Goal: Information Seeking & Learning: Learn about a topic

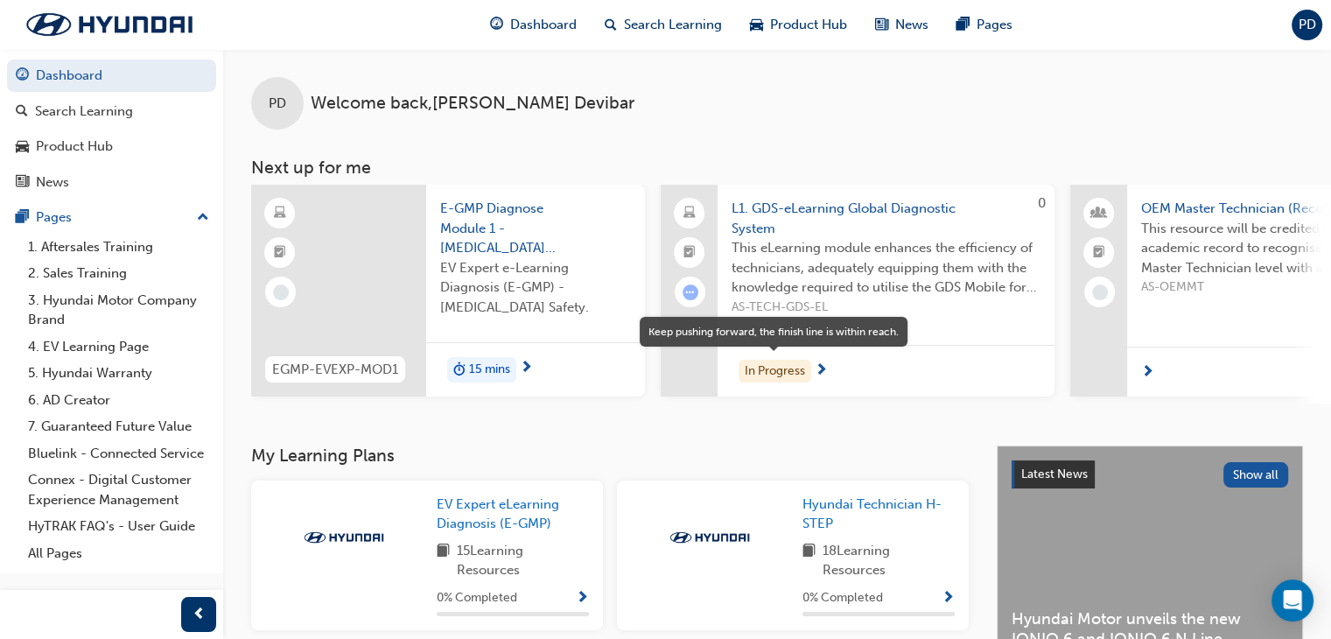
click at [786, 371] on div "In Progress" at bounding box center [775, 372] width 73 height 24
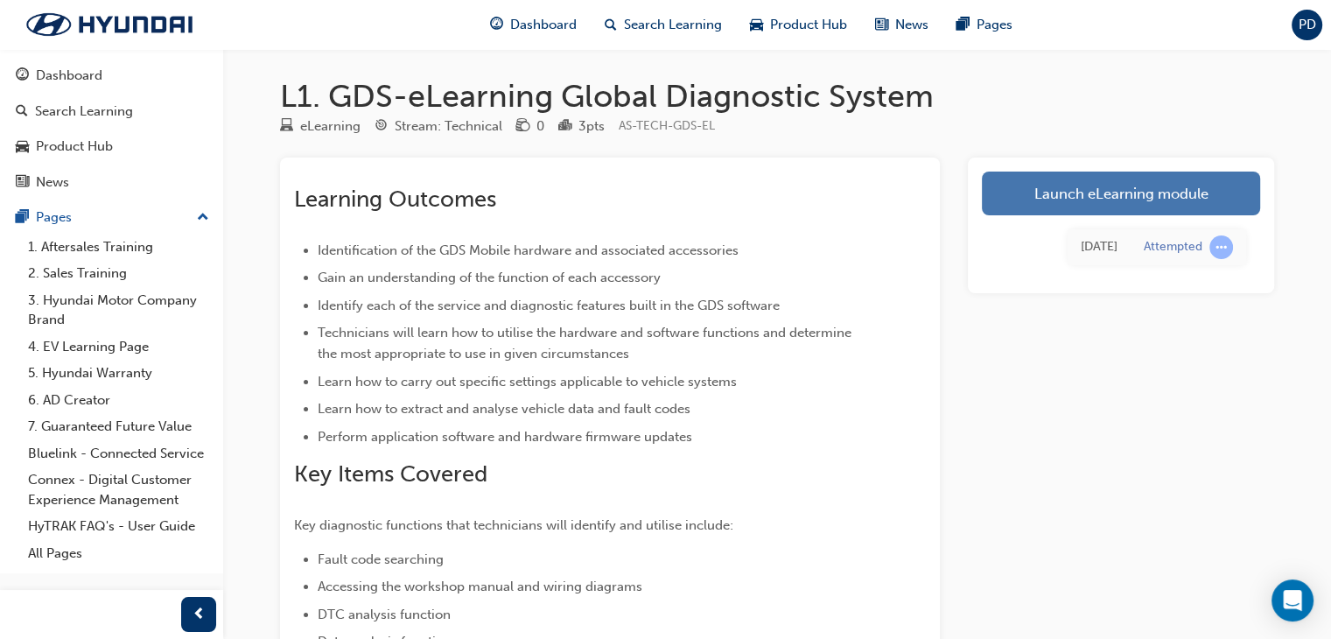
click at [1107, 194] on link "Launch eLearning module" at bounding box center [1121, 194] width 278 height 44
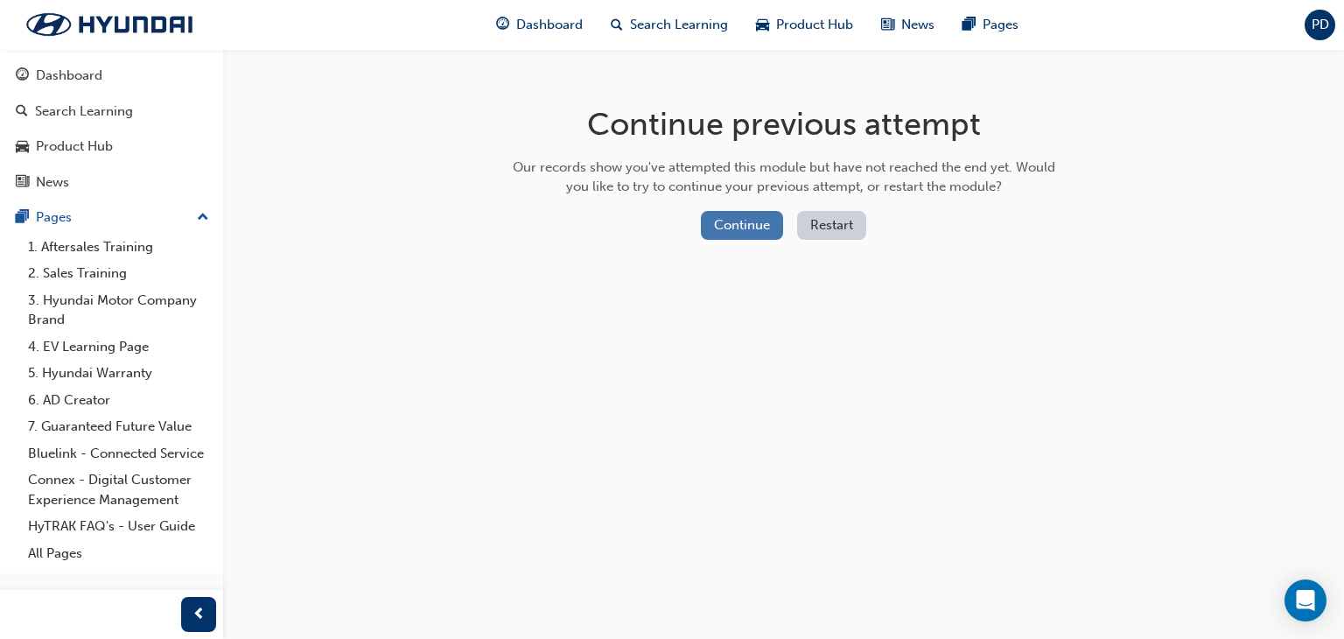
click at [755, 225] on button "Continue" at bounding box center [742, 225] width 82 height 29
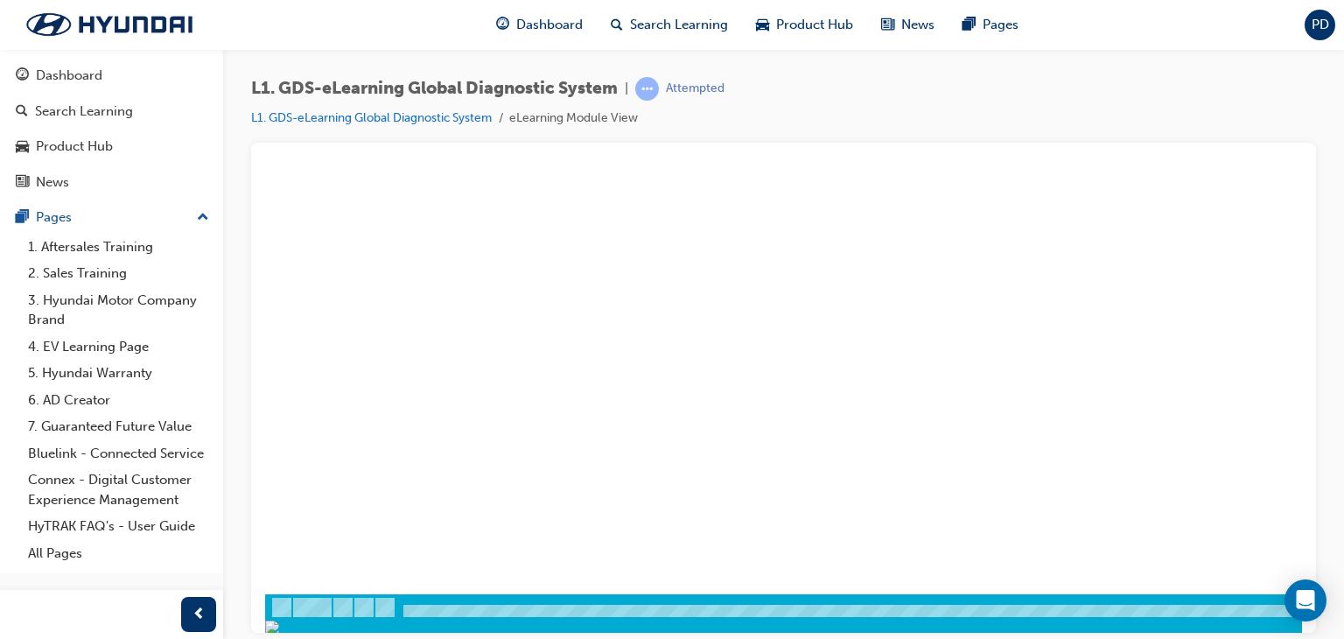
scroll to position [207, 0]
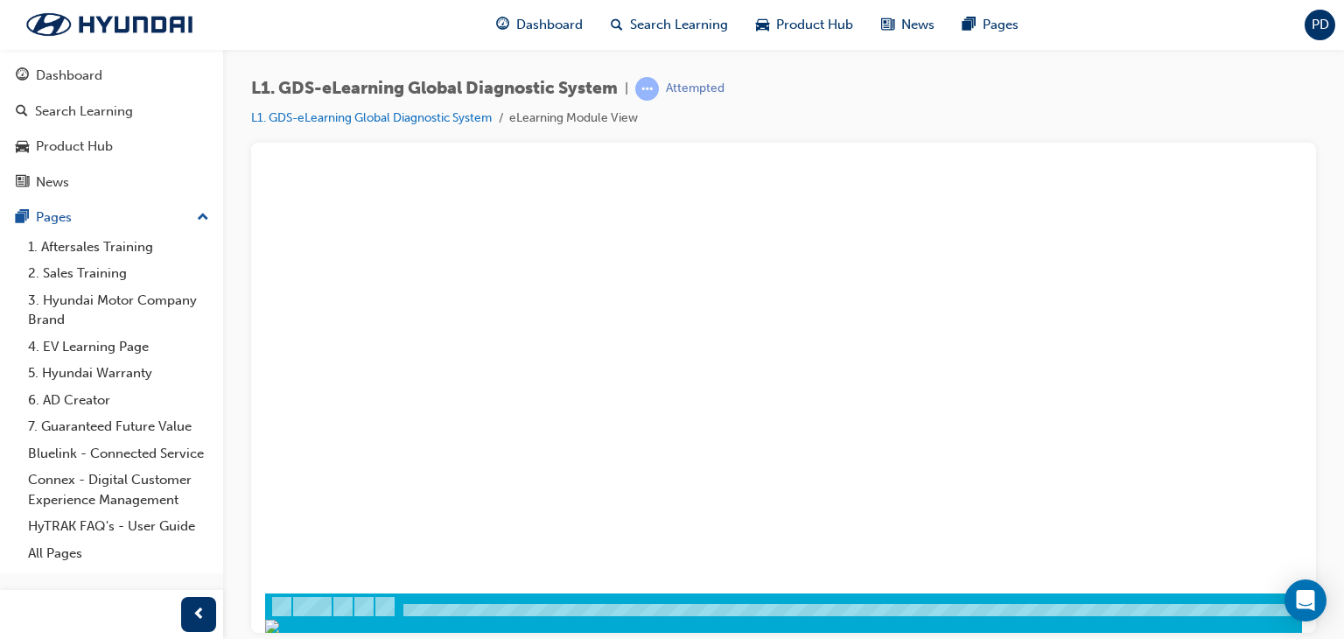
click at [733, 143] on div "play" at bounding box center [733, 143] width 0 height 0
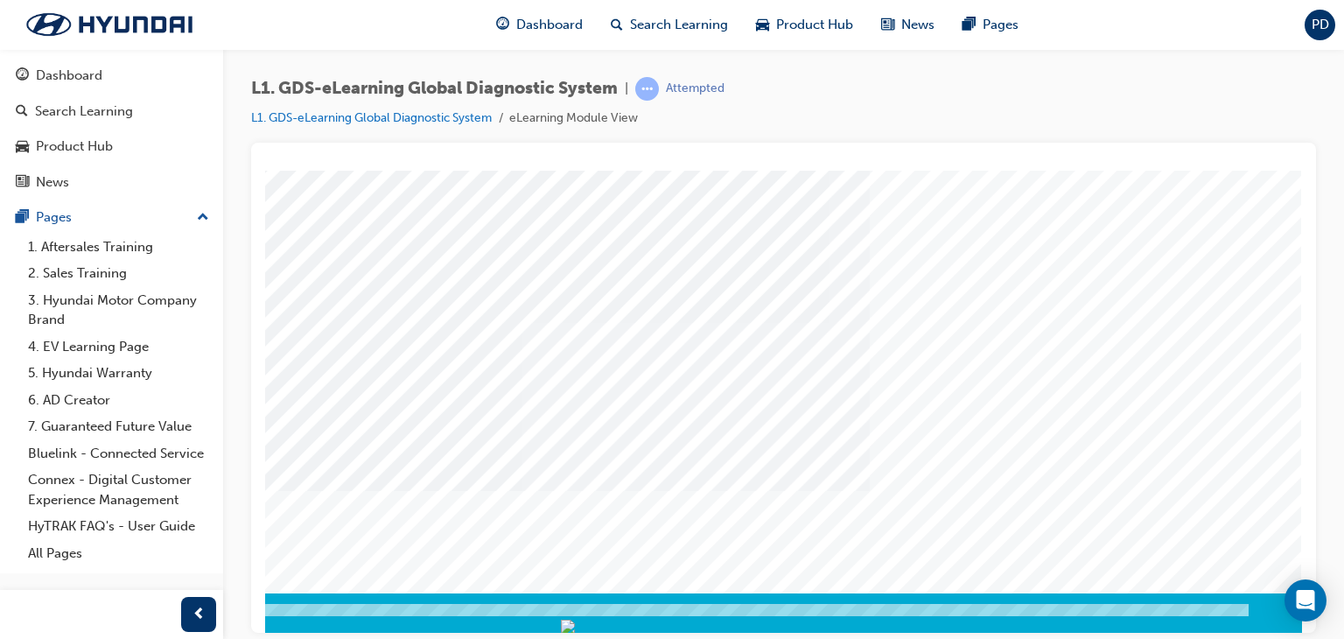
scroll to position [207, 166]
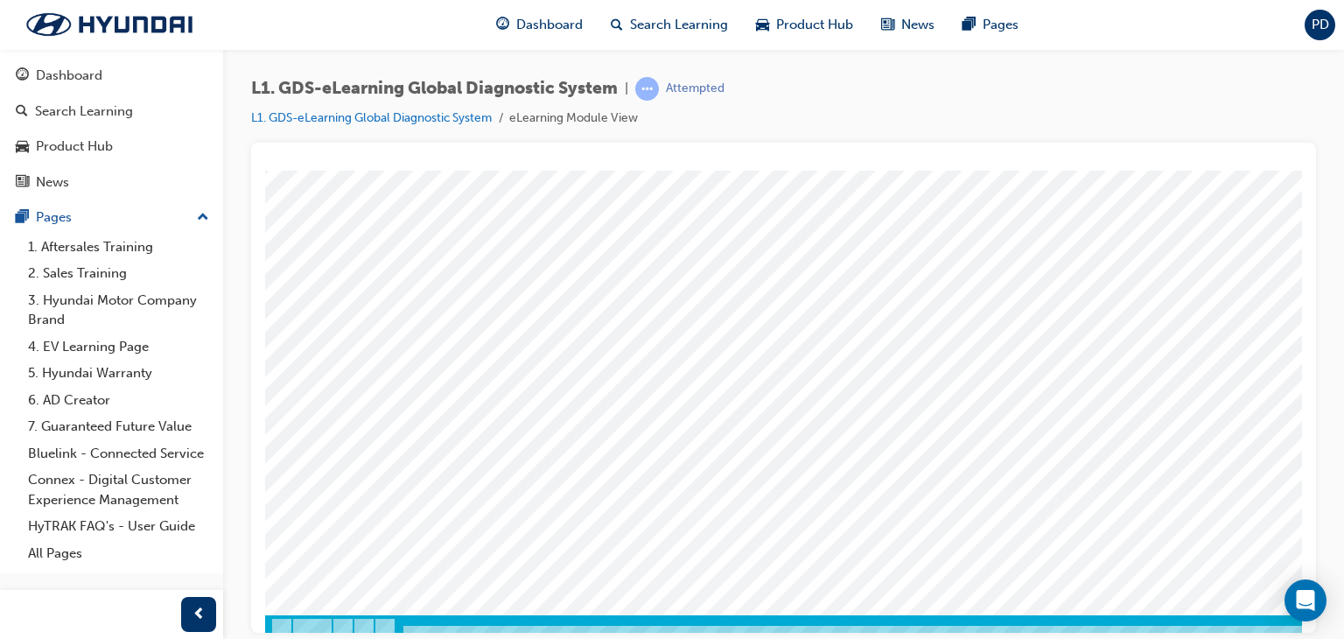
scroll to position [207, 0]
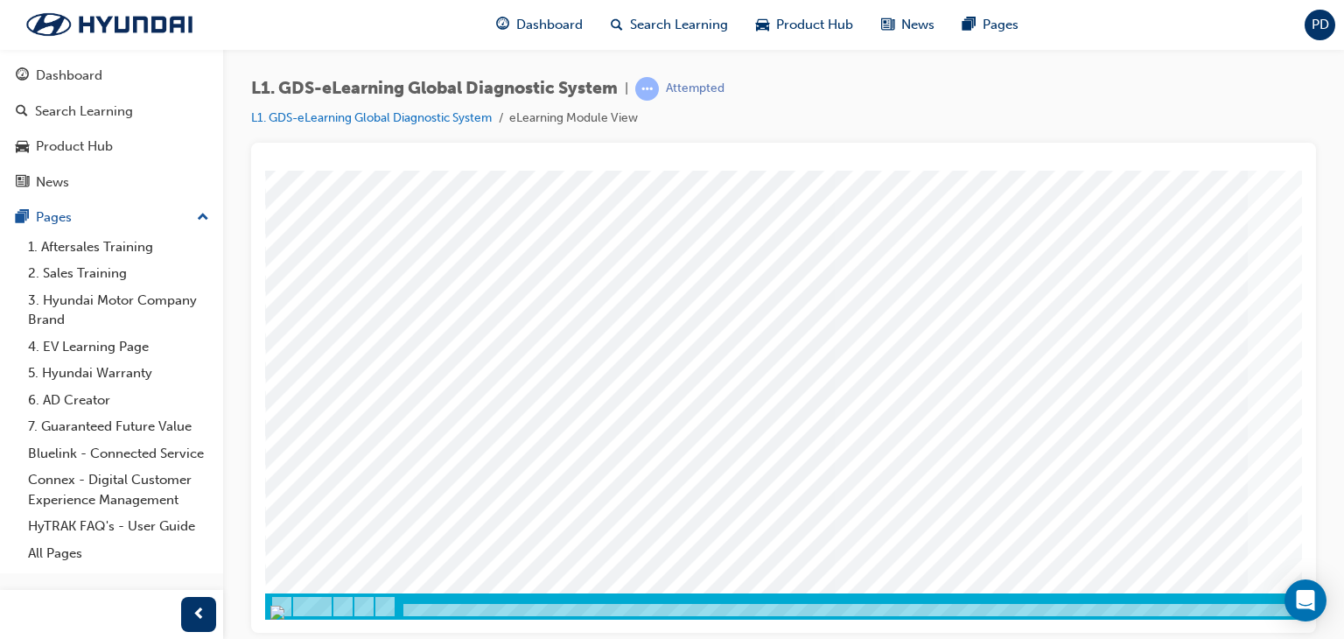
scroll to position [0, 0]
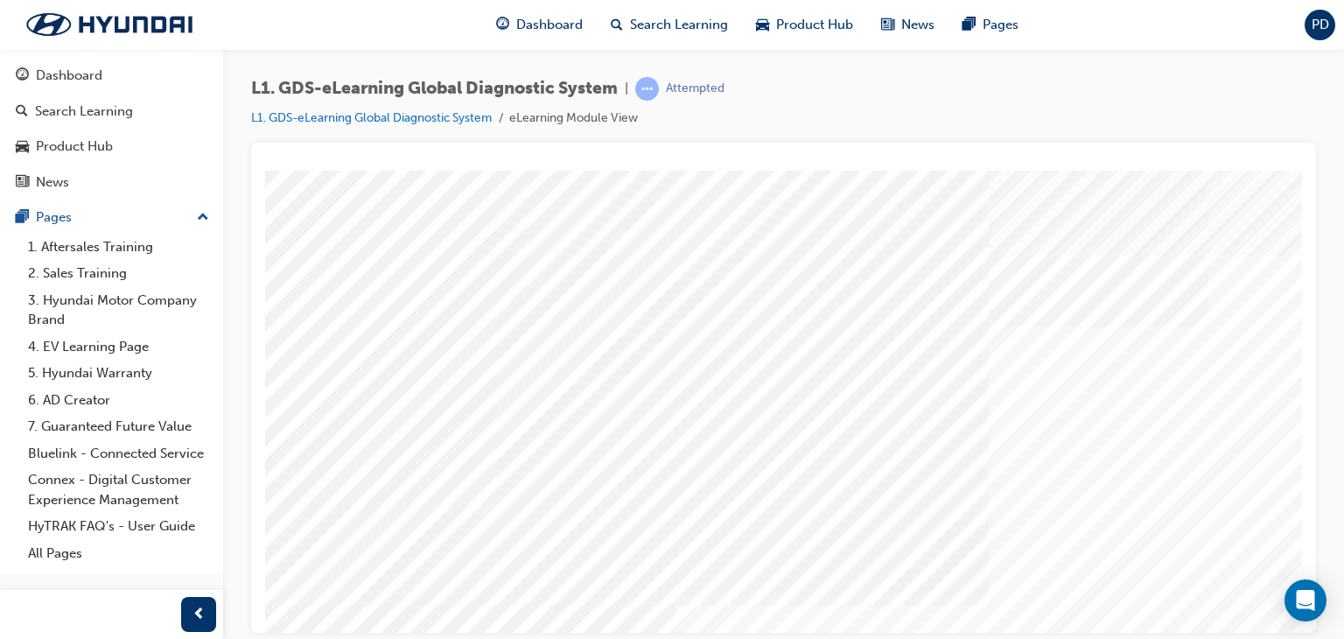
drag, startPoint x: 406, startPoint y: 608, endPoint x: 866, endPoint y: 606, distance: 460.4
click at [803, 177] on html "Content Image Right Loading..." at bounding box center [783, 173] width 1037 height 7
drag, startPoint x: 895, startPoint y: 612, endPoint x: 937, endPoint y: 608, distance: 42.2
click at [937, 608] on div "Content Image Right" at bounding box center [860, 498] width 1190 height 656
drag, startPoint x: 774, startPoint y: 610, endPoint x: 910, endPoint y: 622, distance: 137.1
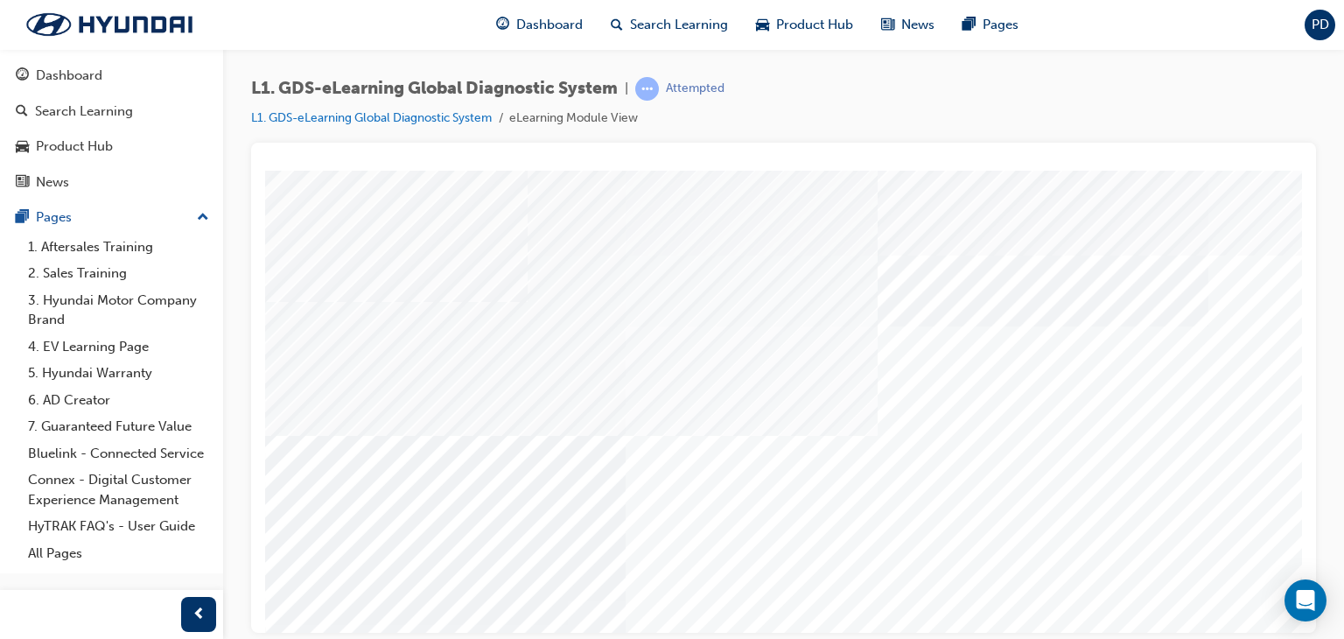
click at [910, 177] on html "multistate Loading..." at bounding box center [783, 173] width 1037 height 7
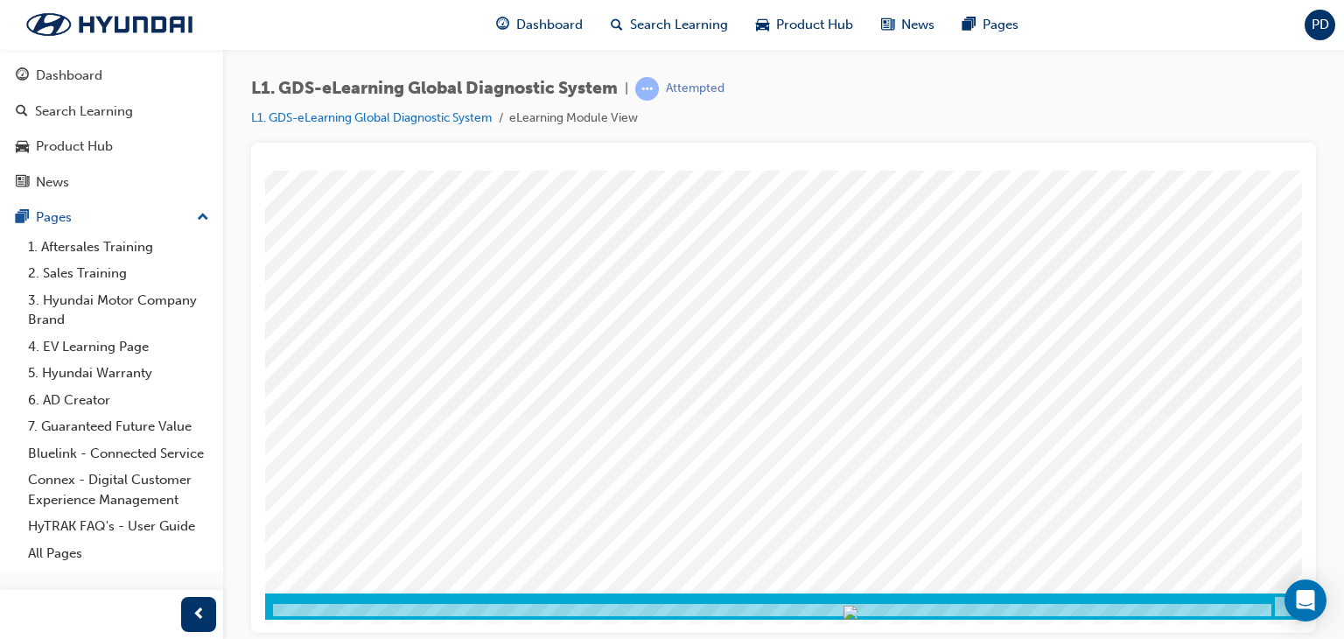
scroll to position [207, 166]
drag, startPoint x: 528, startPoint y: 797, endPoint x: 266, endPoint y: 628, distance: 312.0
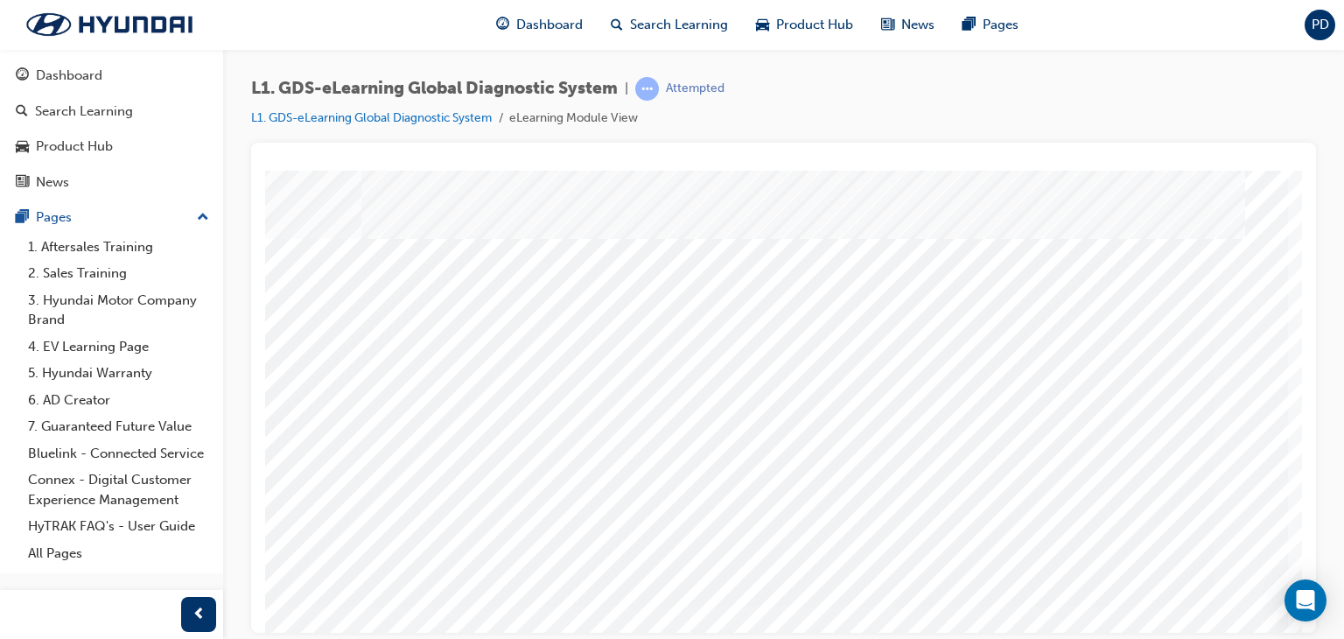
scroll to position [0, 166]
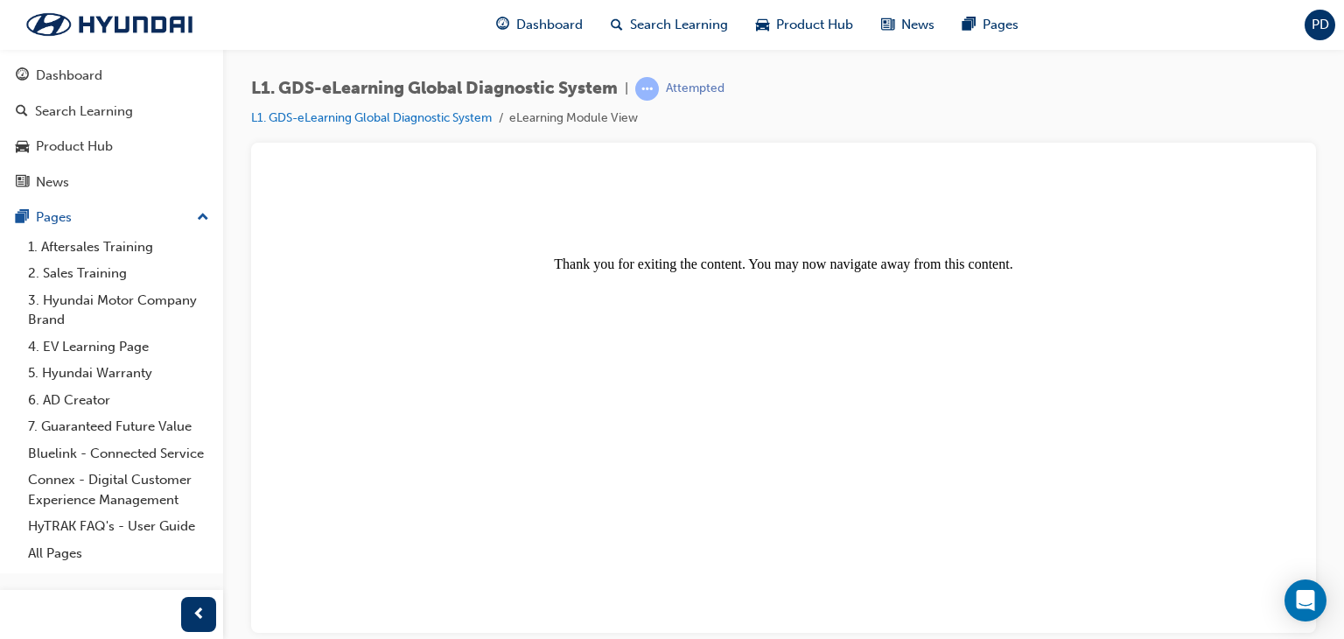
scroll to position [0, 0]
click at [203, 604] on span "prev-icon" at bounding box center [199, 615] width 13 height 22
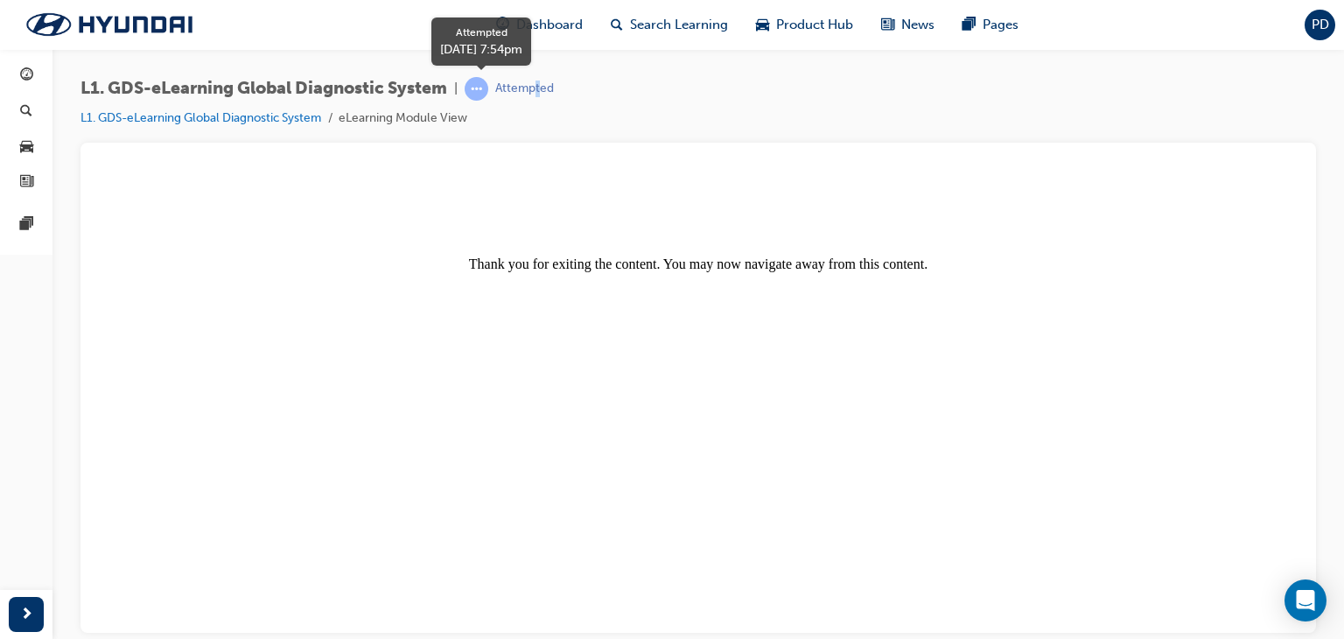
click at [543, 88] on div "Attempted" at bounding box center [524, 89] width 59 height 17
click at [543, 24] on span "Dashboard" at bounding box center [549, 25] width 67 height 20
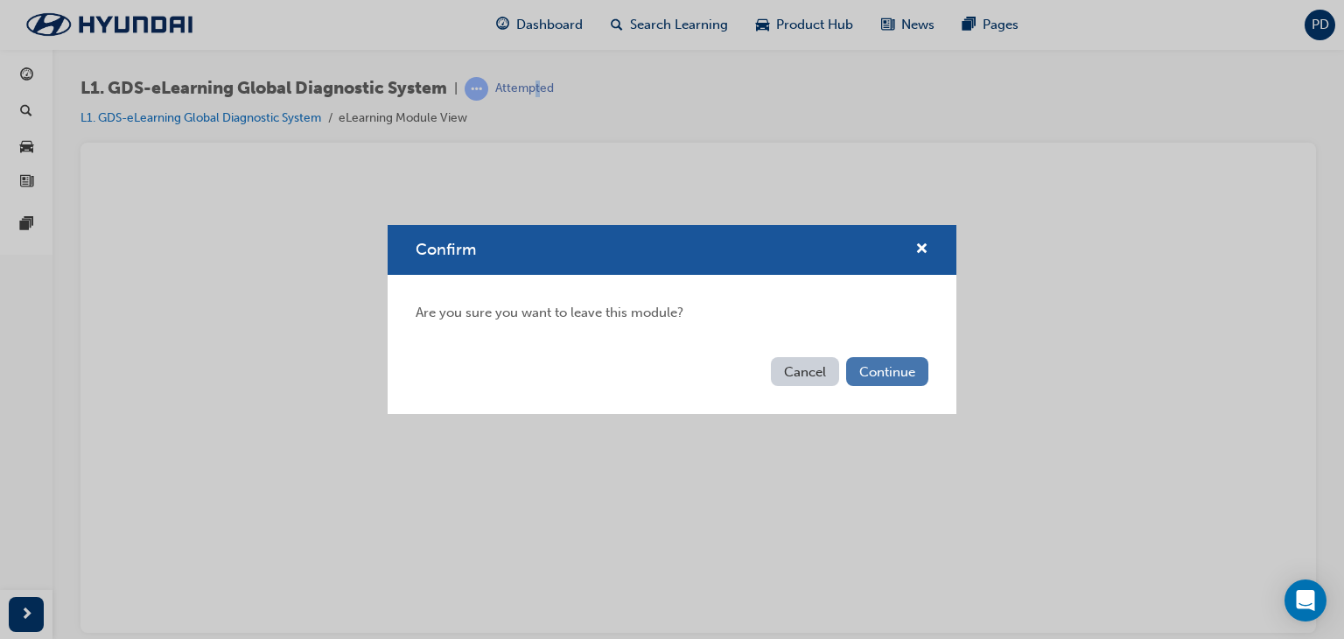
click at [876, 368] on button "Continue" at bounding box center [887, 371] width 82 height 29
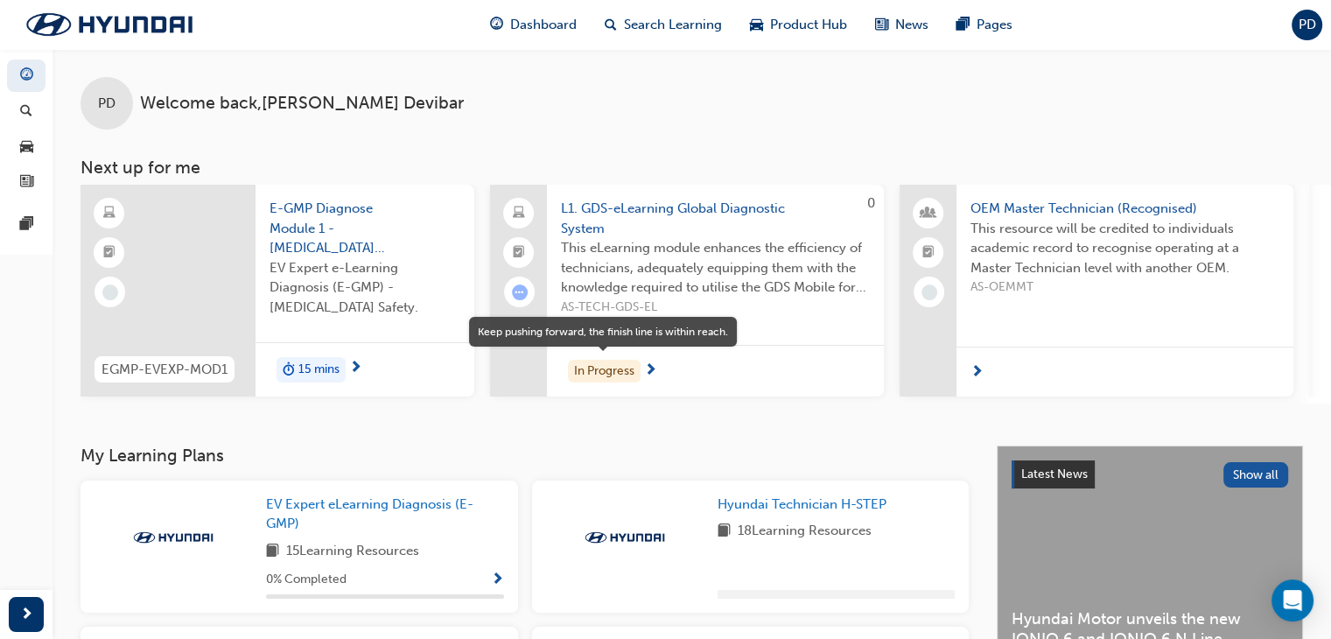
click at [629, 364] on div "In Progress" at bounding box center [604, 372] width 73 height 24
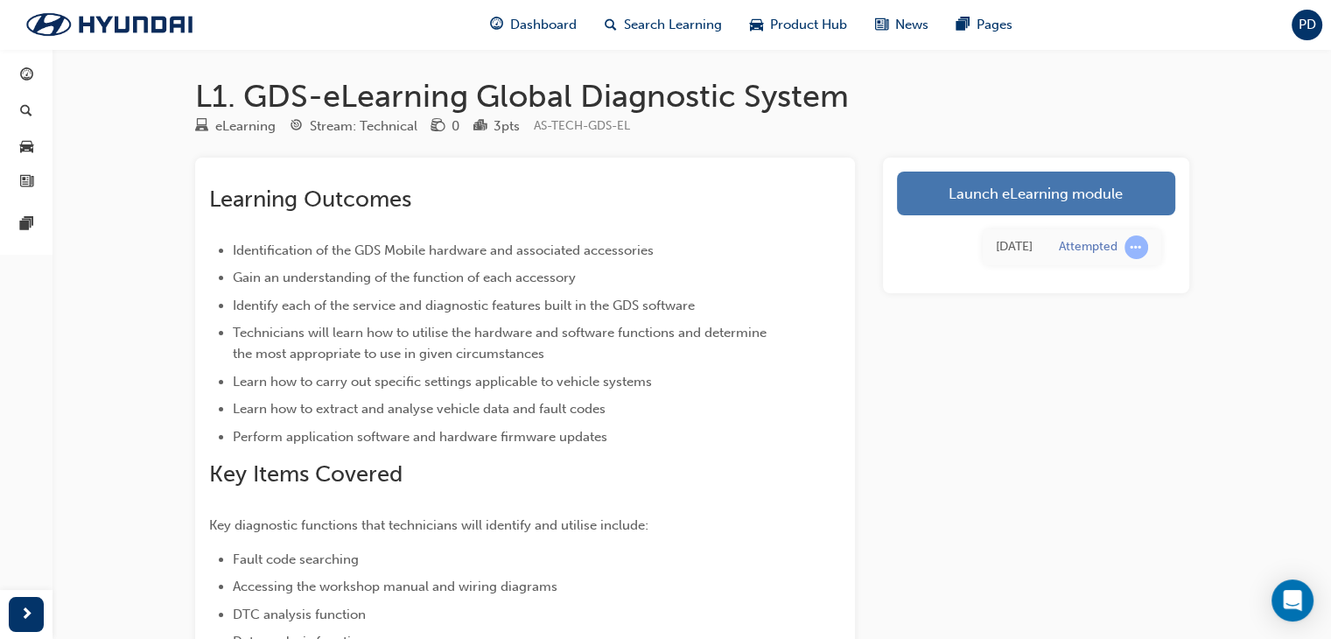
click at [1075, 189] on link "Launch eLearning module" at bounding box center [1036, 194] width 278 height 44
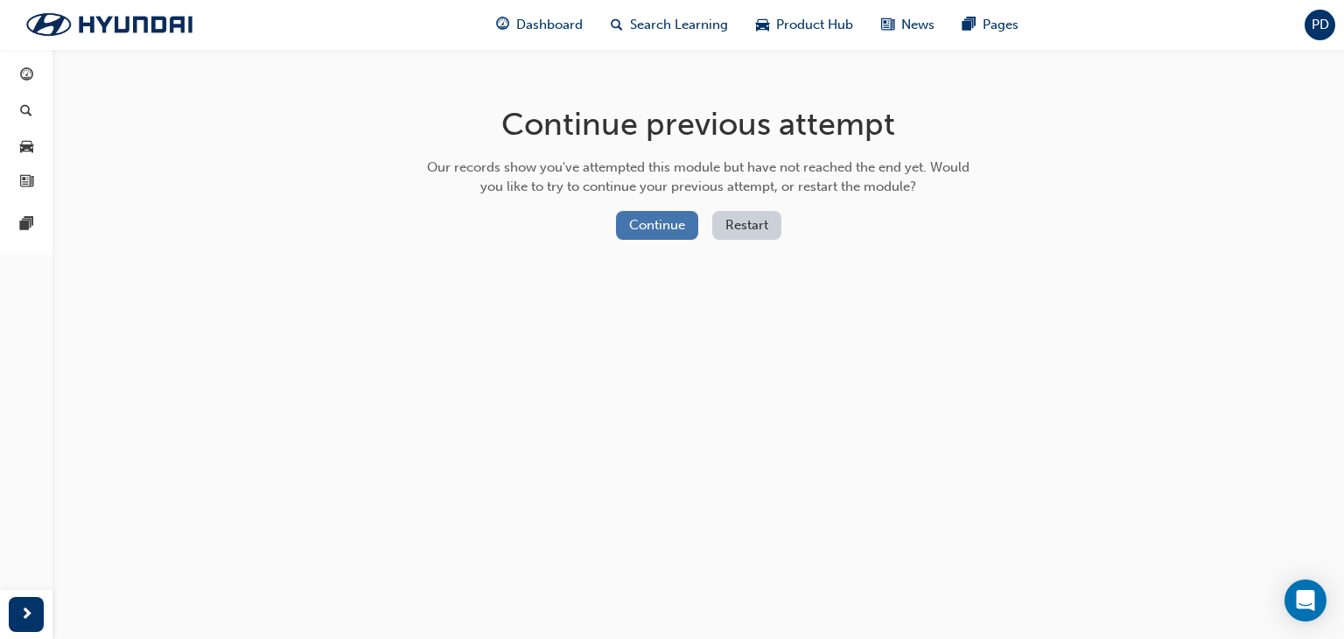
click at [656, 235] on button "Continue" at bounding box center [657, 225] width 82 height 29
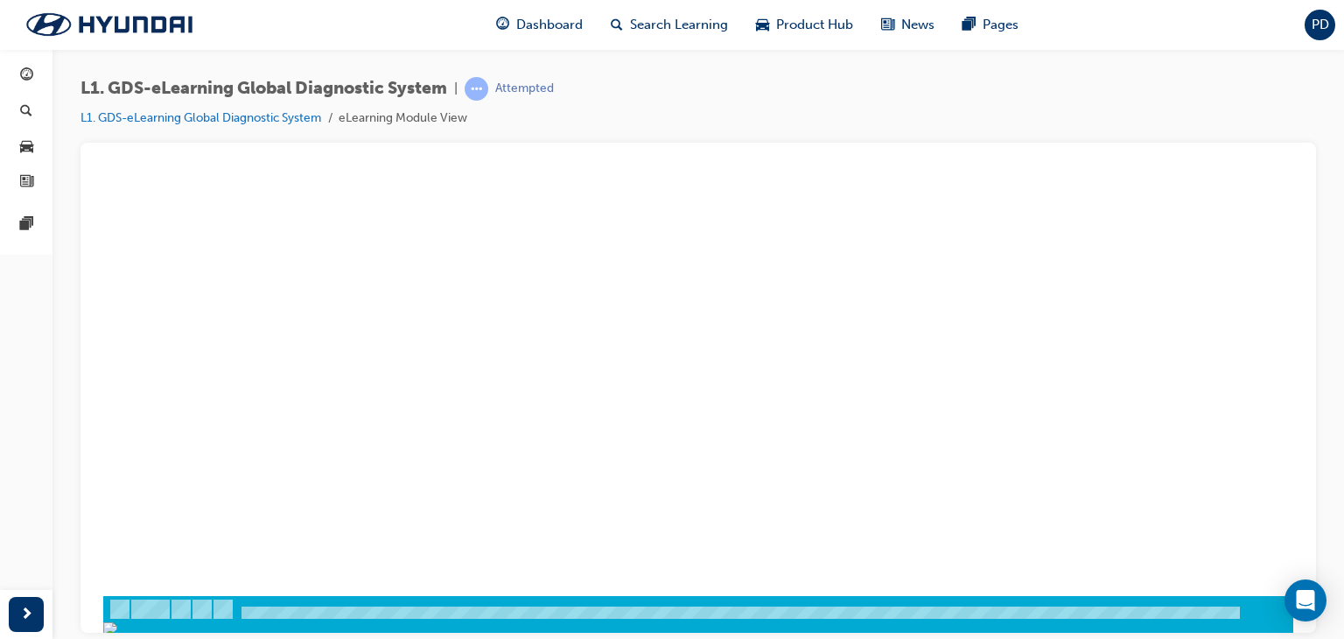
scroll to position [207, 0]
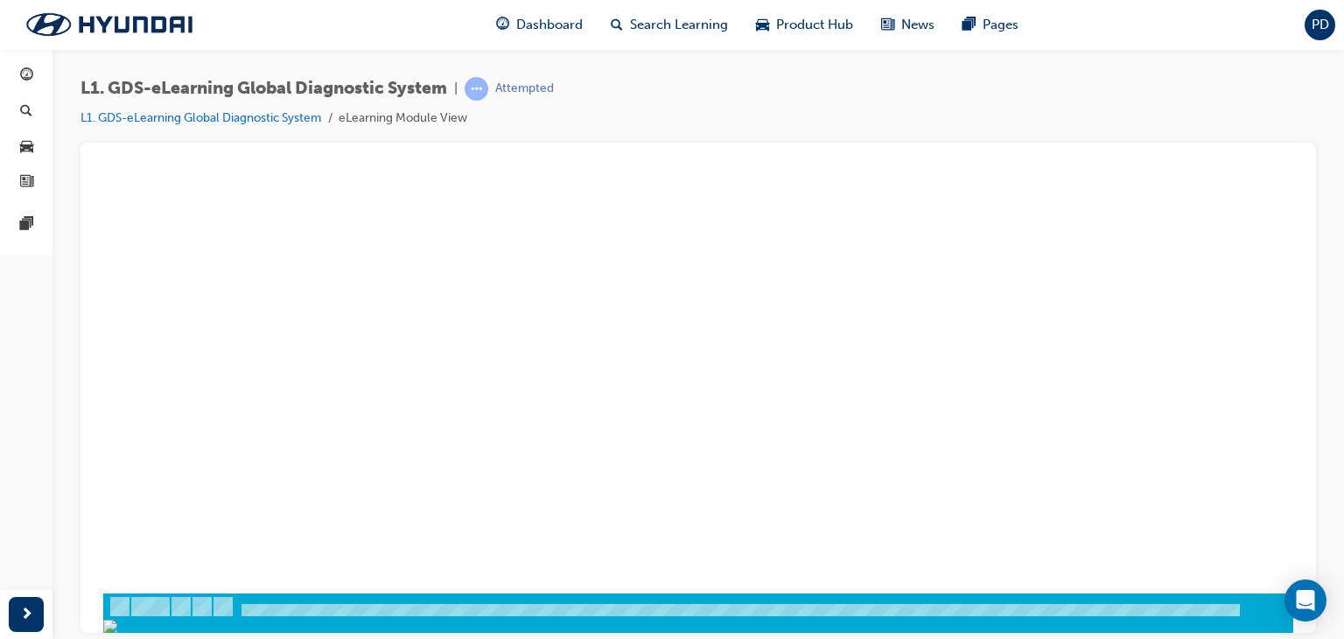
click at [648, 143] on div "play" at bounding box center [648, 143] width 0 height 0
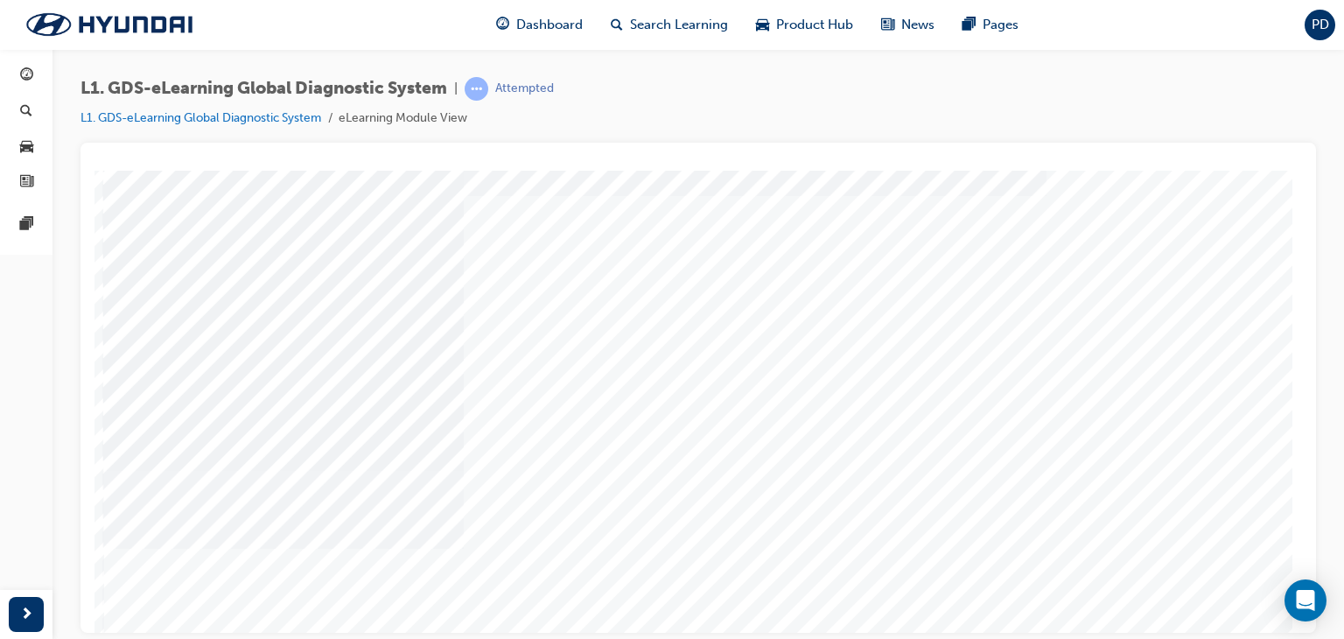
scroll to position [175, 0]
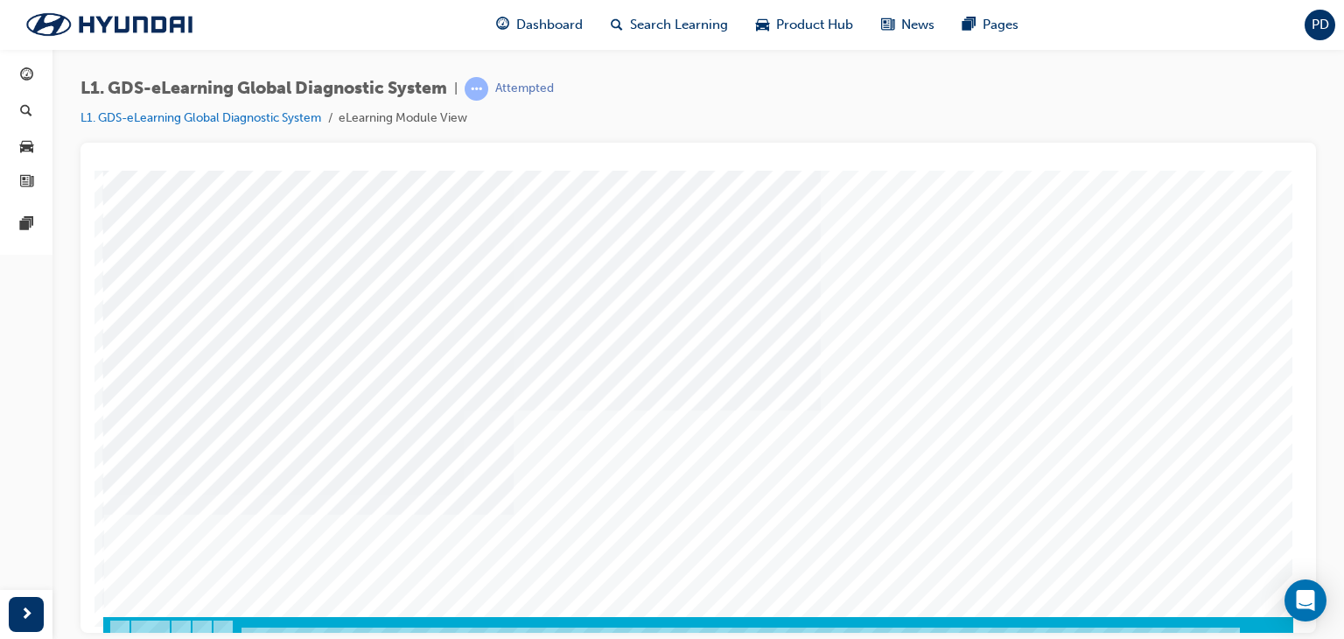
scroll to position [207, 0]
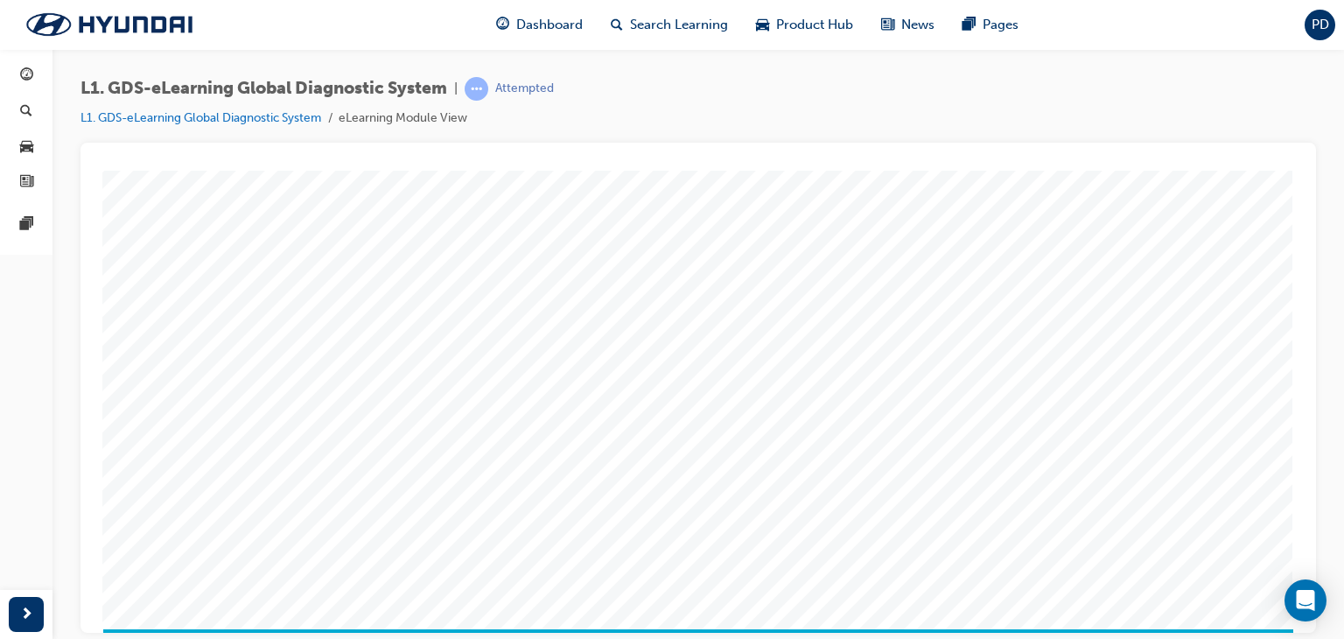
scroll to position [175, 0]
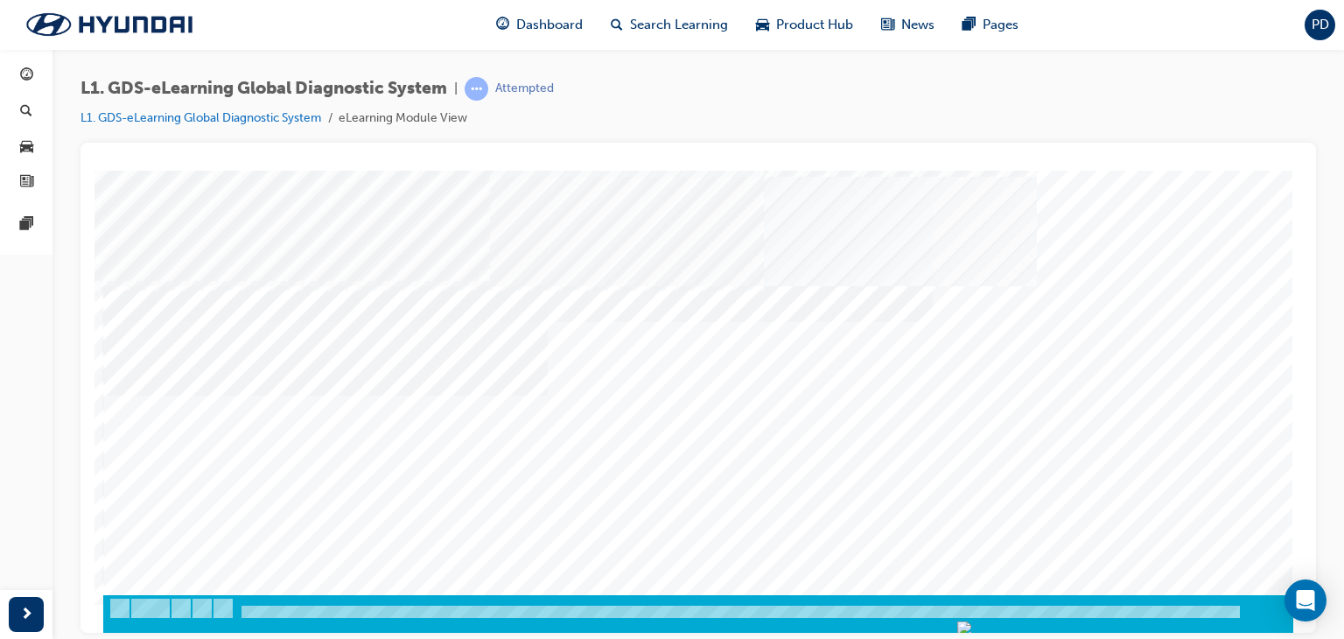
scroll to position [207, 0]
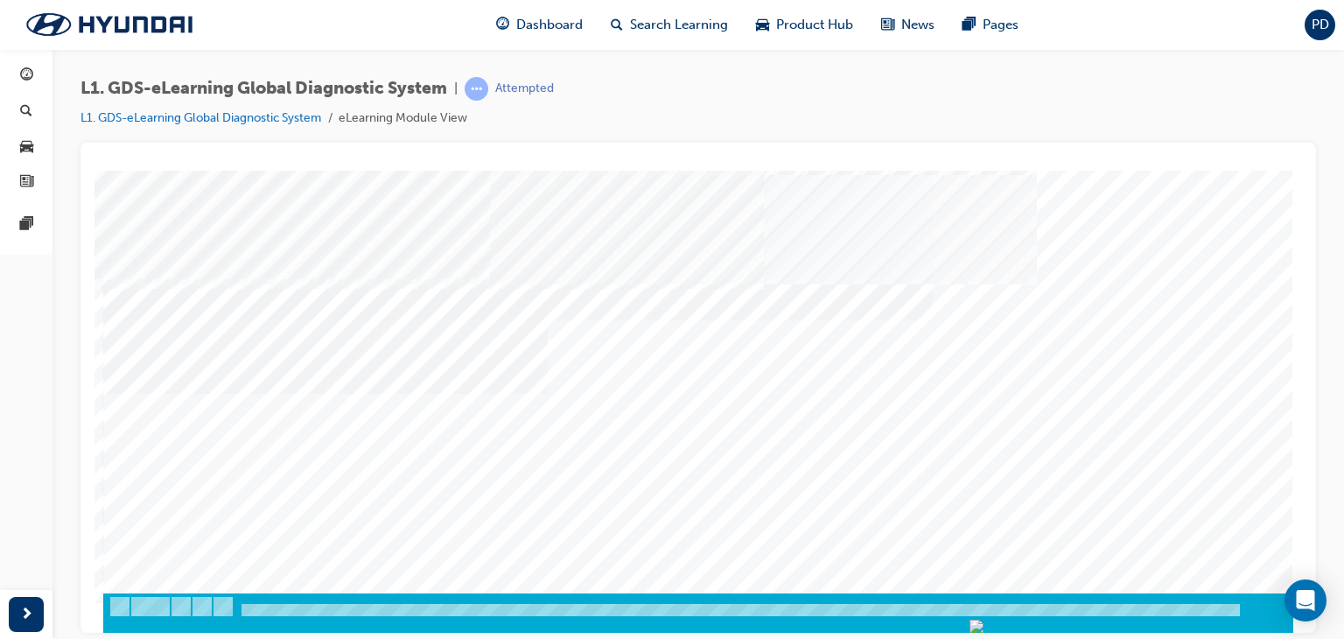
click at [556, 25] on span "Dashboard" at bounding box center [549, 25] width 67 height 20
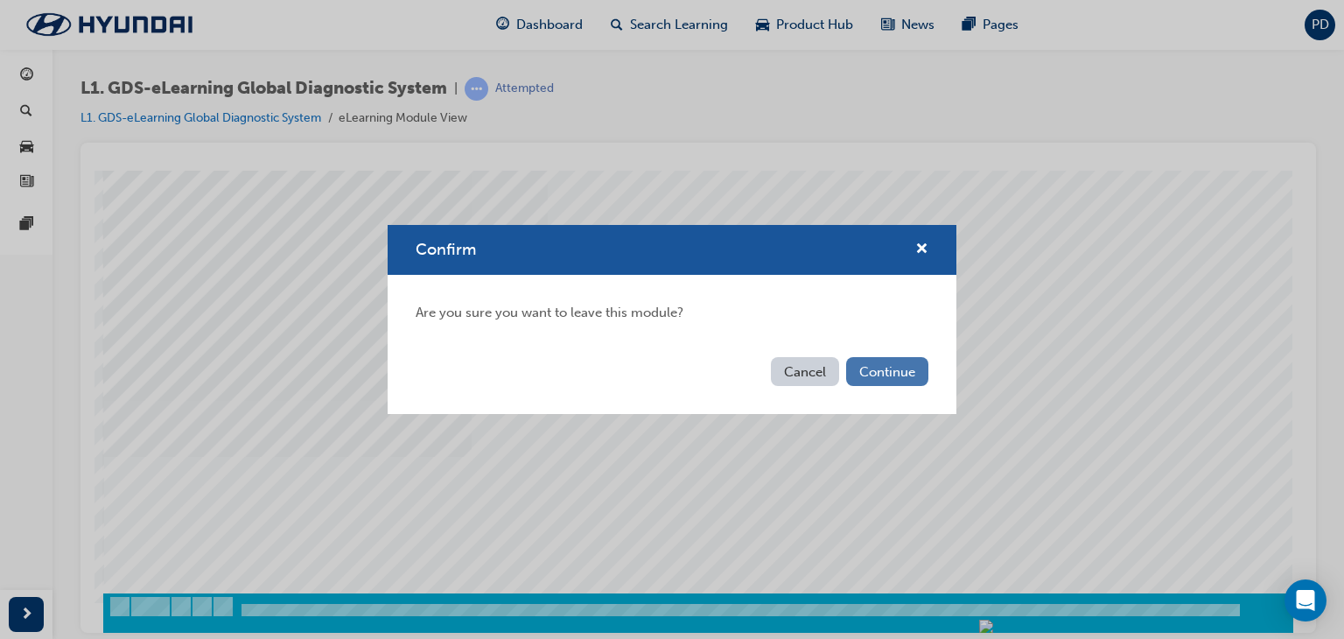
click at [900, 367] on button "Continue" at bounding box center [887, 371] width 82 height 29
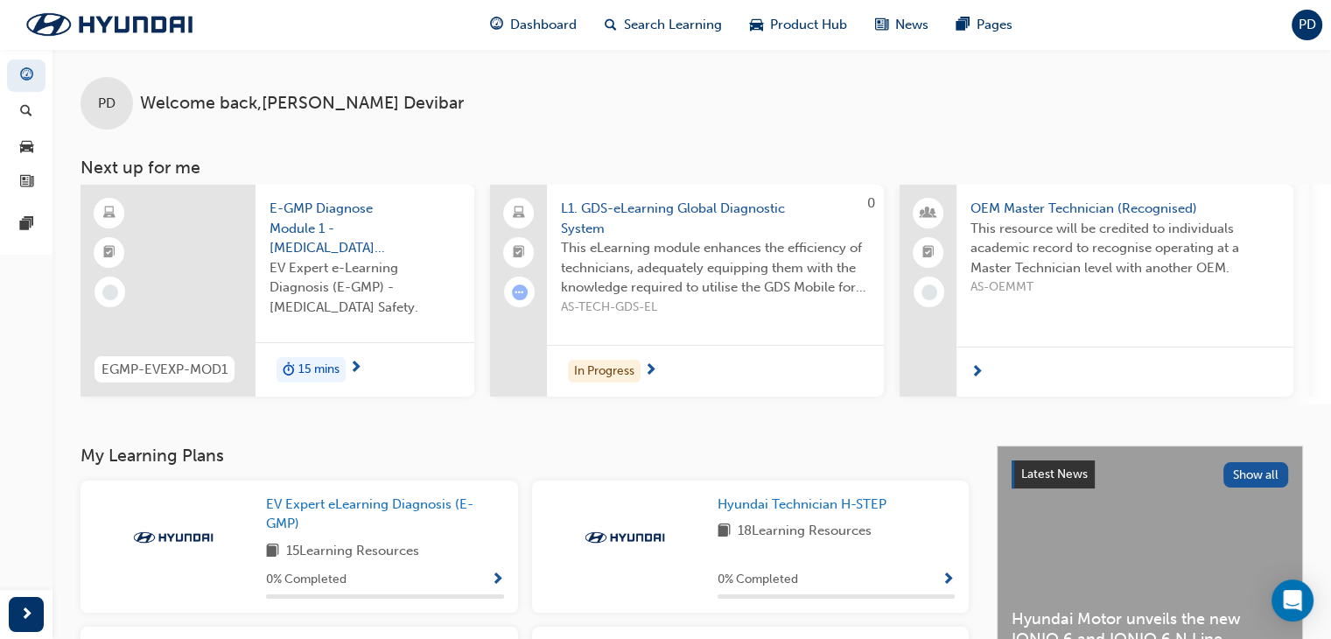
click at [355, 365] on span "next-icon" at bounding box center [355, 369] width 13 height 16
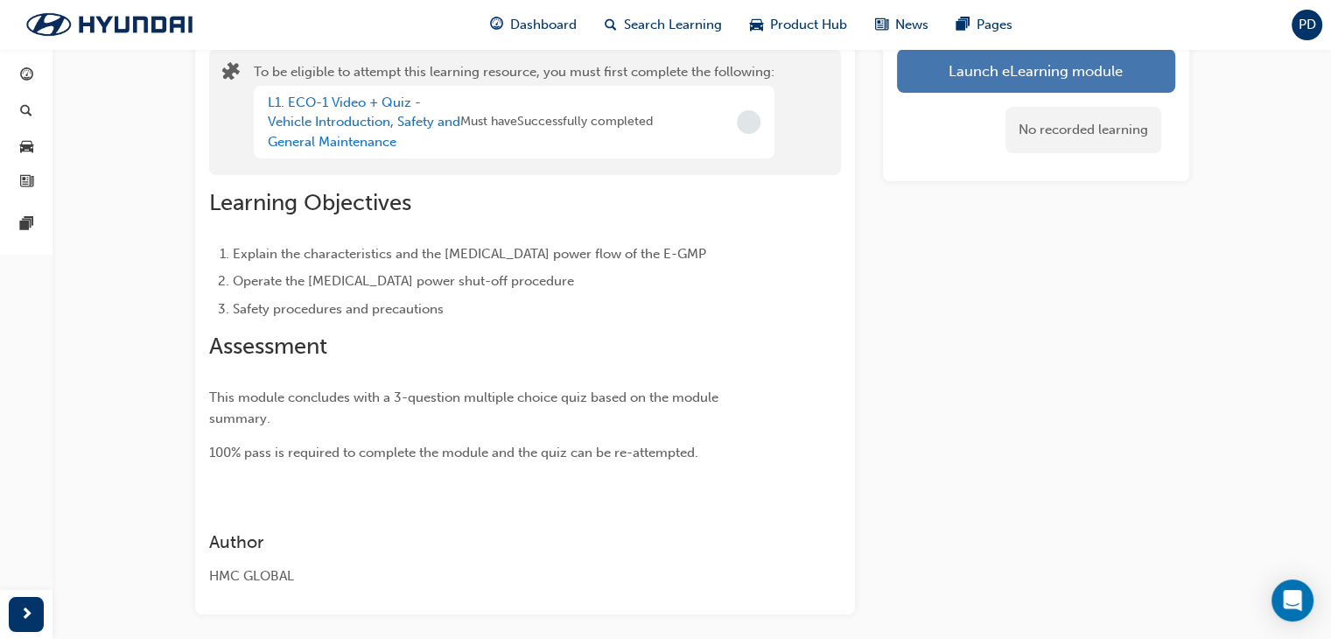
scroll to position [110, 0]
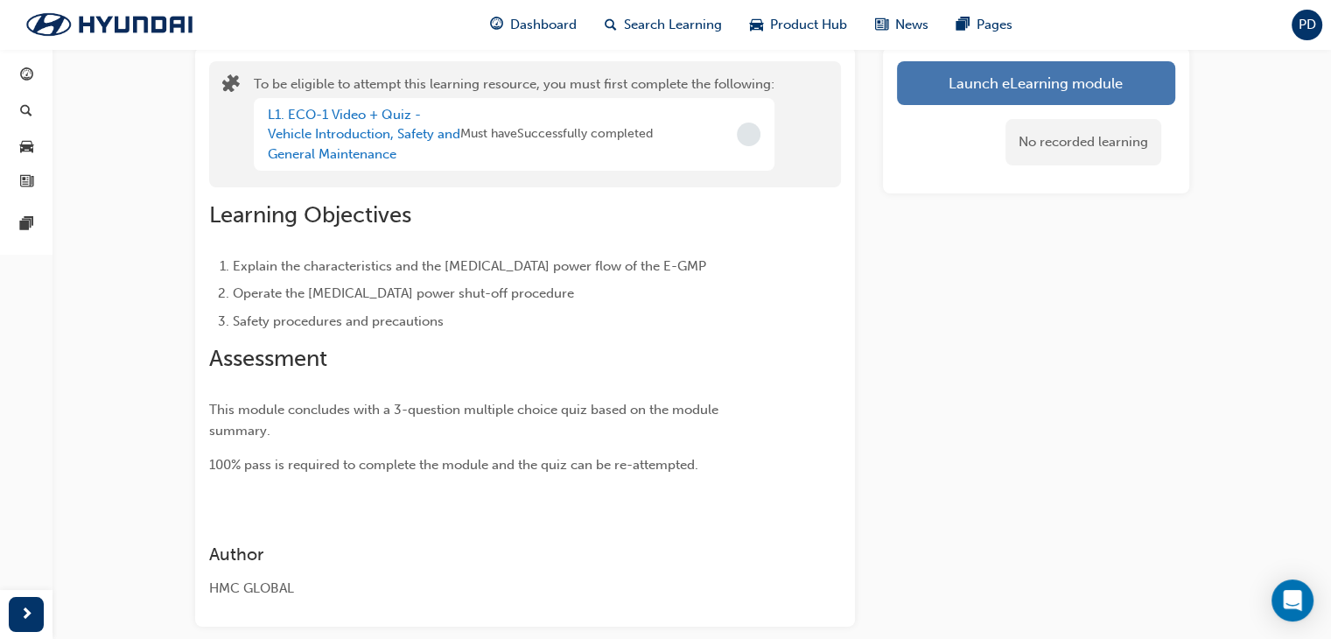
click at [1028, 81] on button "Launch eLearning module" at bounding box center [1036, 83] width 278 height 44
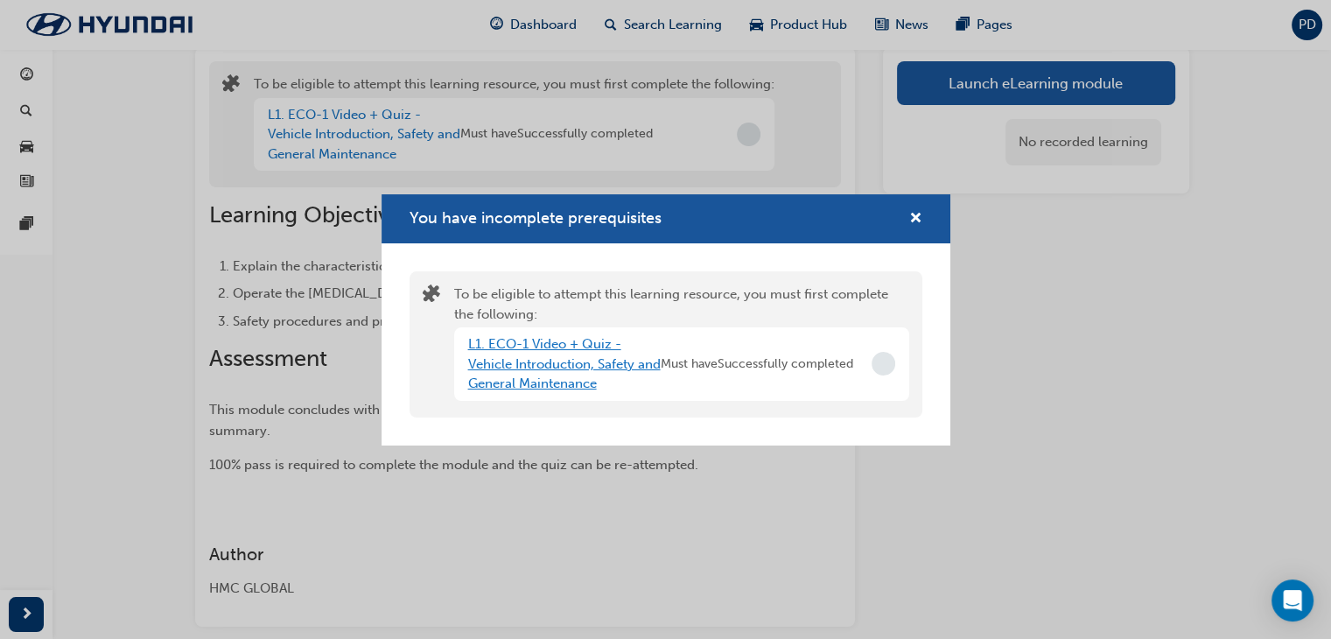
click at [595, 375] on link "L1. ECO-1 Video + Quiz - Vehicle Introduction, Safety and General Maintenance" at bounding box center [564, 363] width 193 height 55
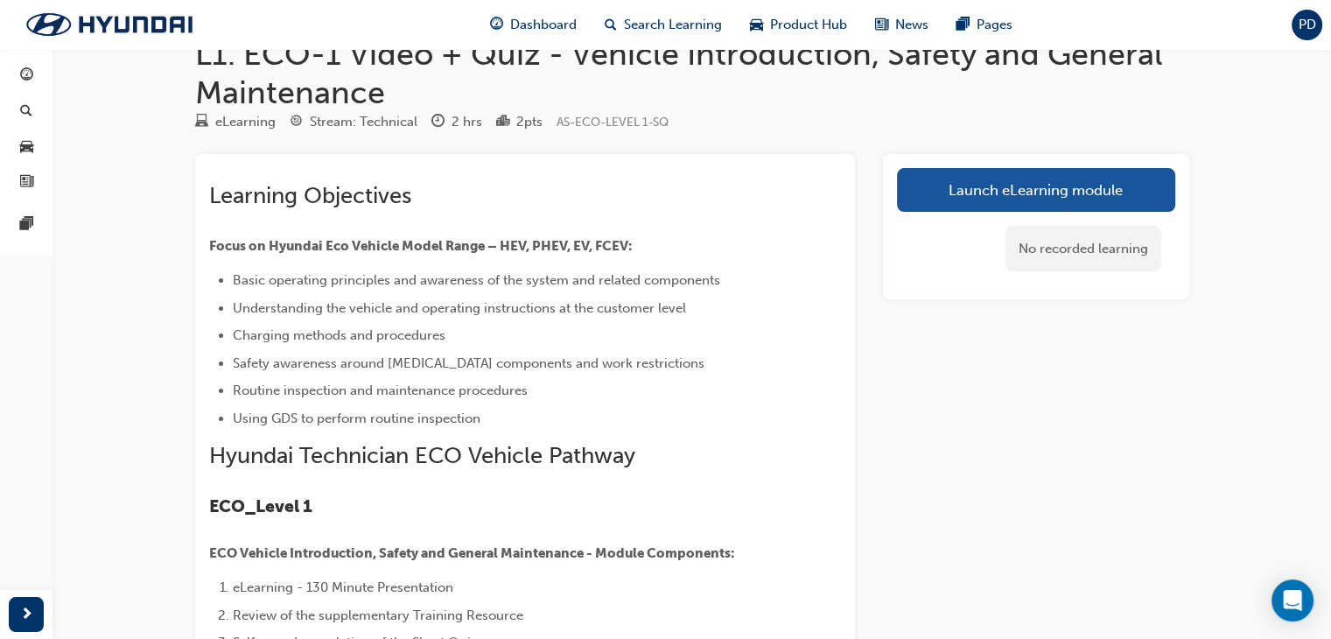
scroll to position [23, 0]
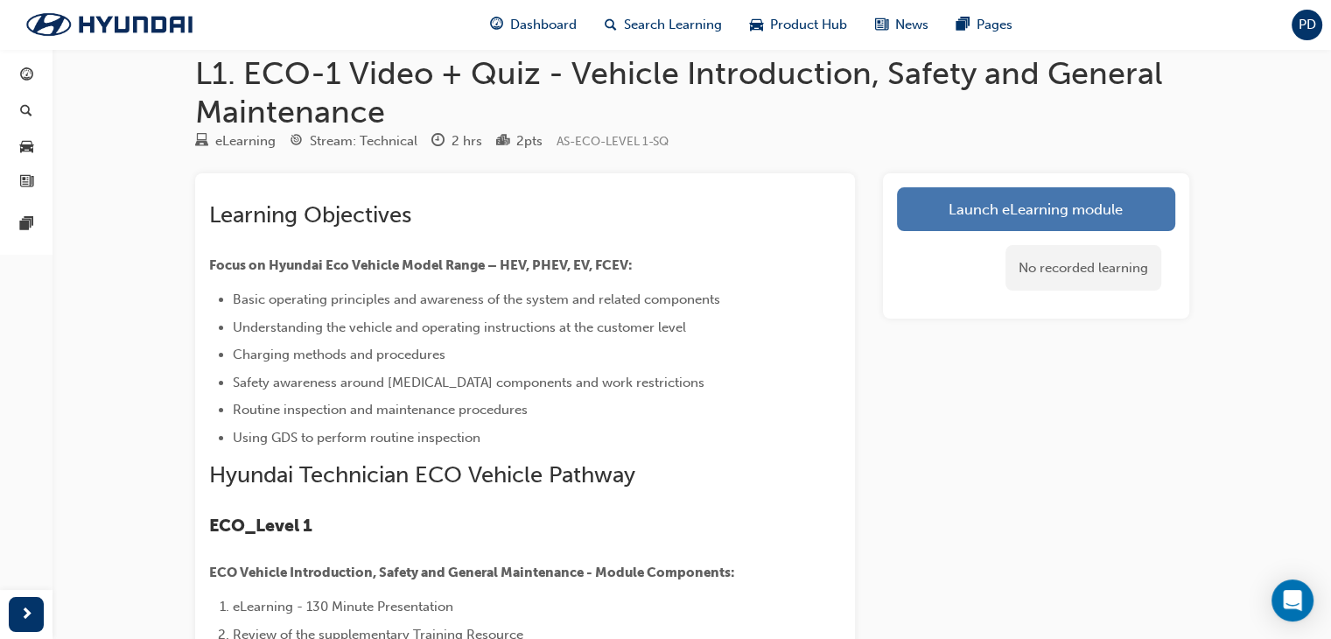
click at [1003, 214] on link "Launch eLearning module" at bounding box center [1036, 209] width 278 height 44
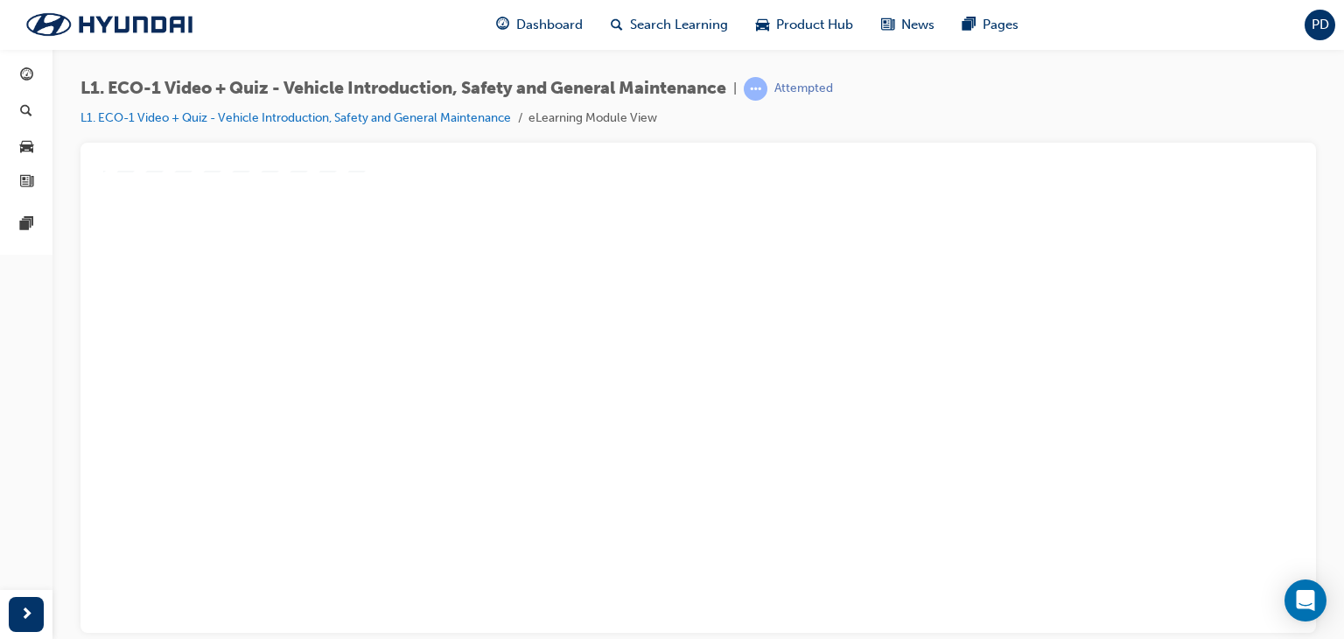
scroll to position [120, 0]
click at [648, 230] on div "play" at bounding box center [648, 230] width 0 height 0
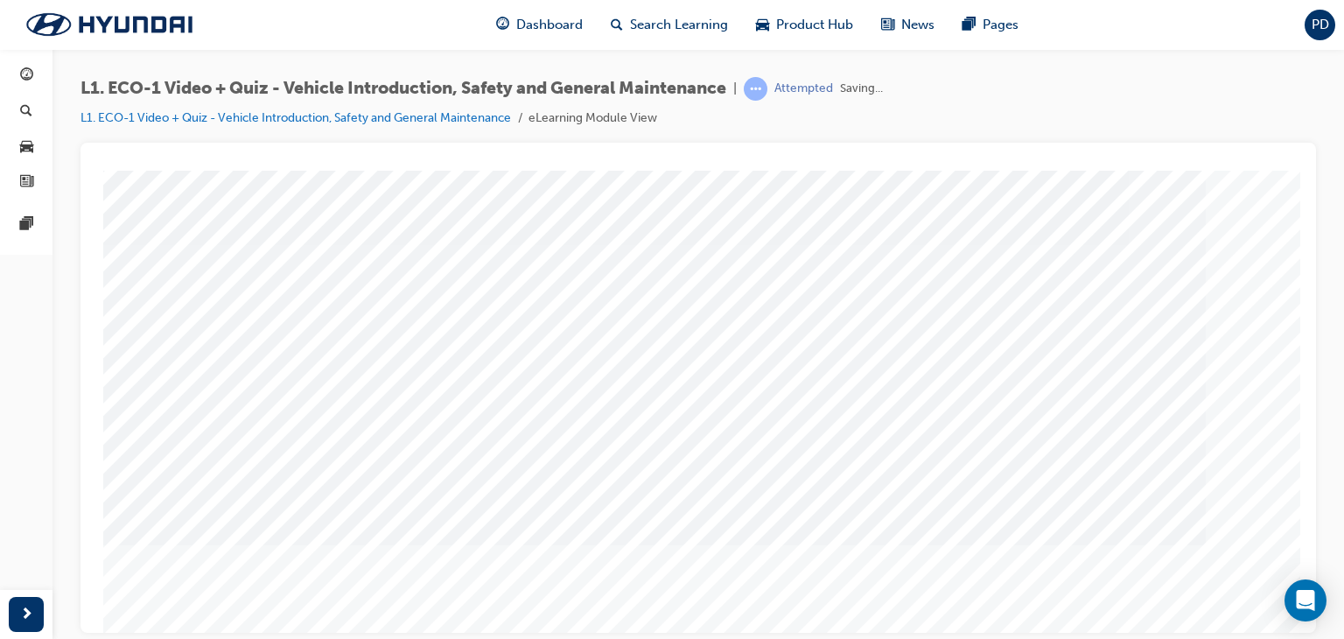
scroll to position [175, 0]
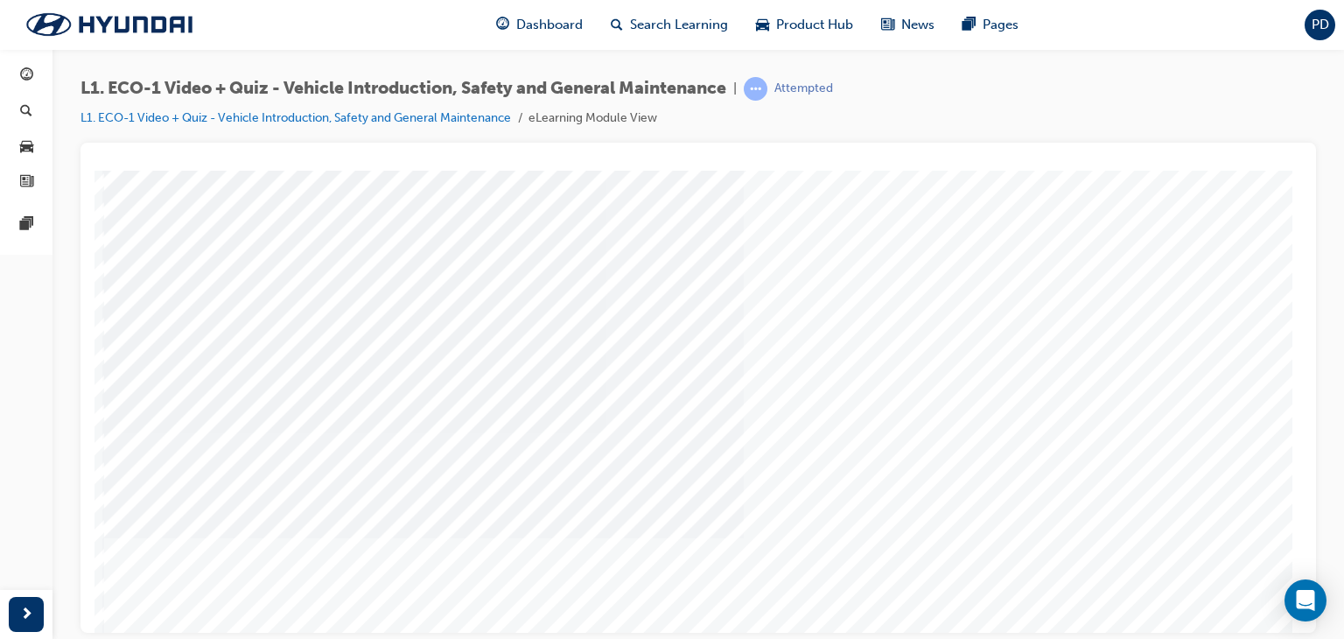
scroll to position [207, 0]
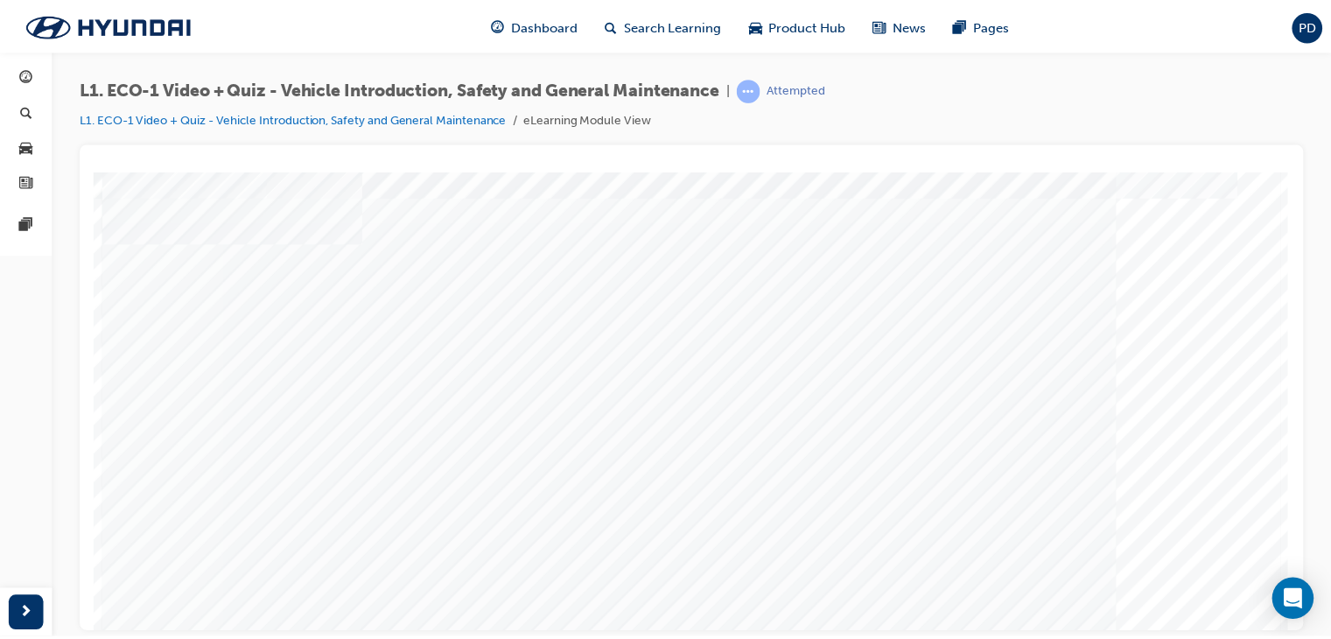
scroll to position [32, 0]
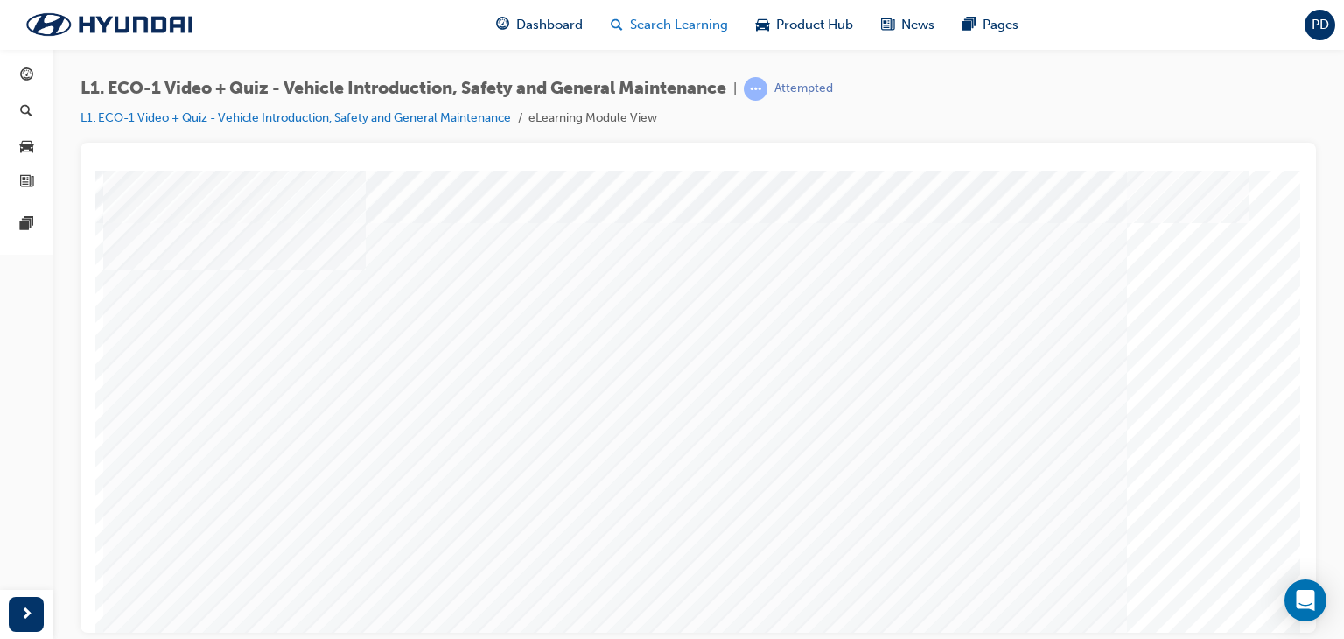
click at [689, 28] on span "Search Learning" at bounding box center [679, 25] width 98 height 20
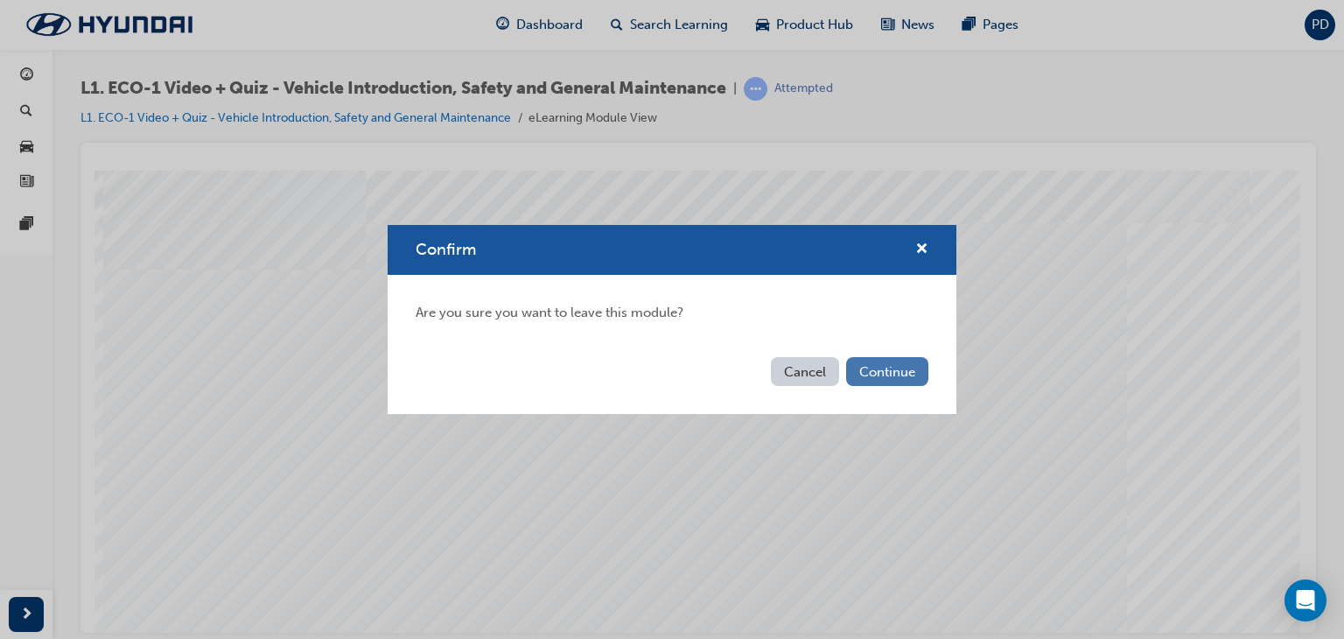
click at [864, 374] on button "Continue" at bounding box center [887, 371] width 82 height 29
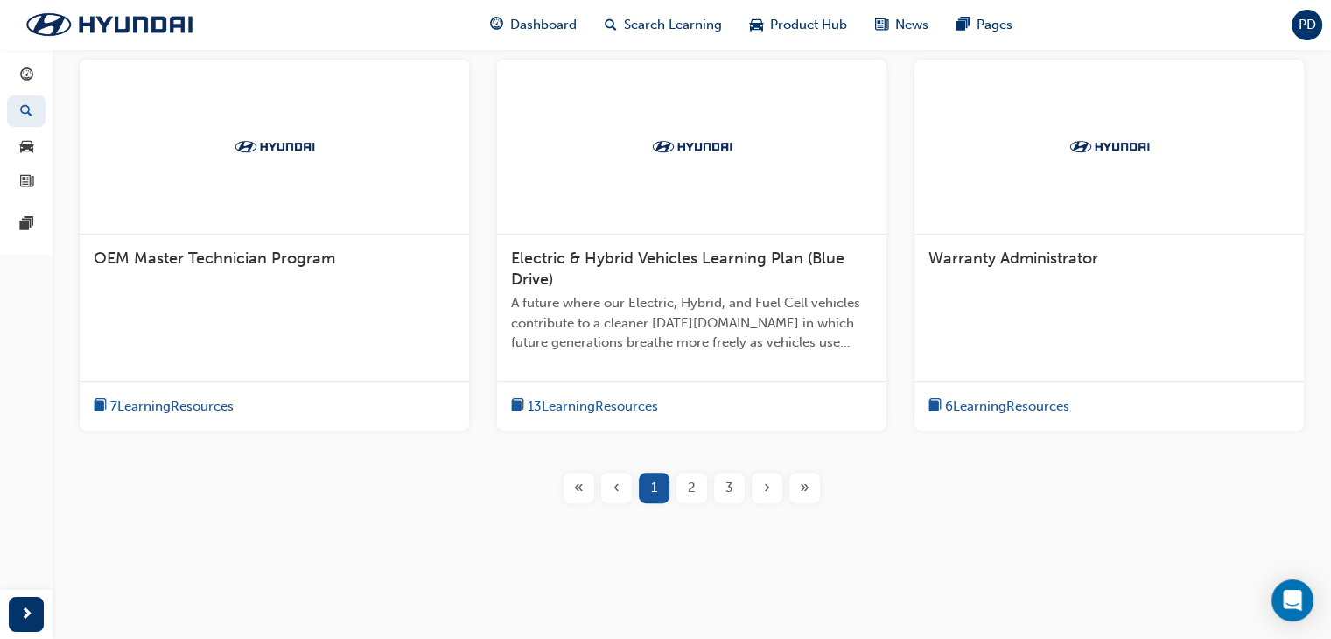
scroll to position [730, 0]
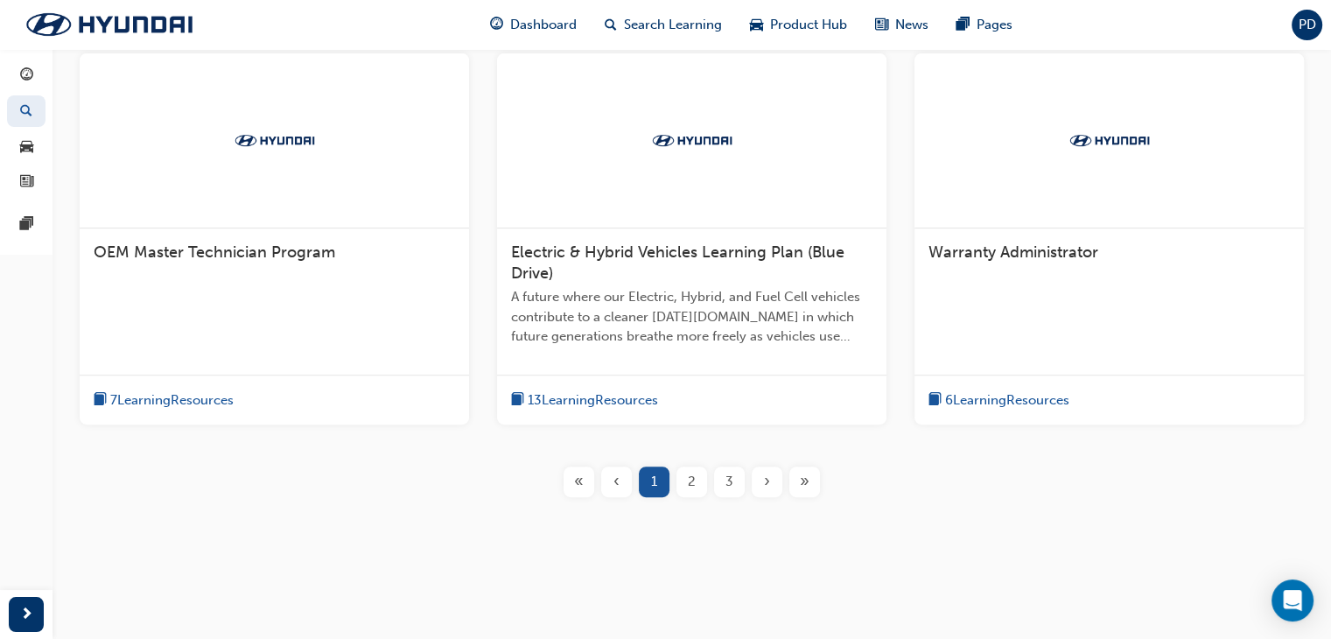
click at [698, 488] on div "2" at bounding box center [692, 481] width 31 height 31
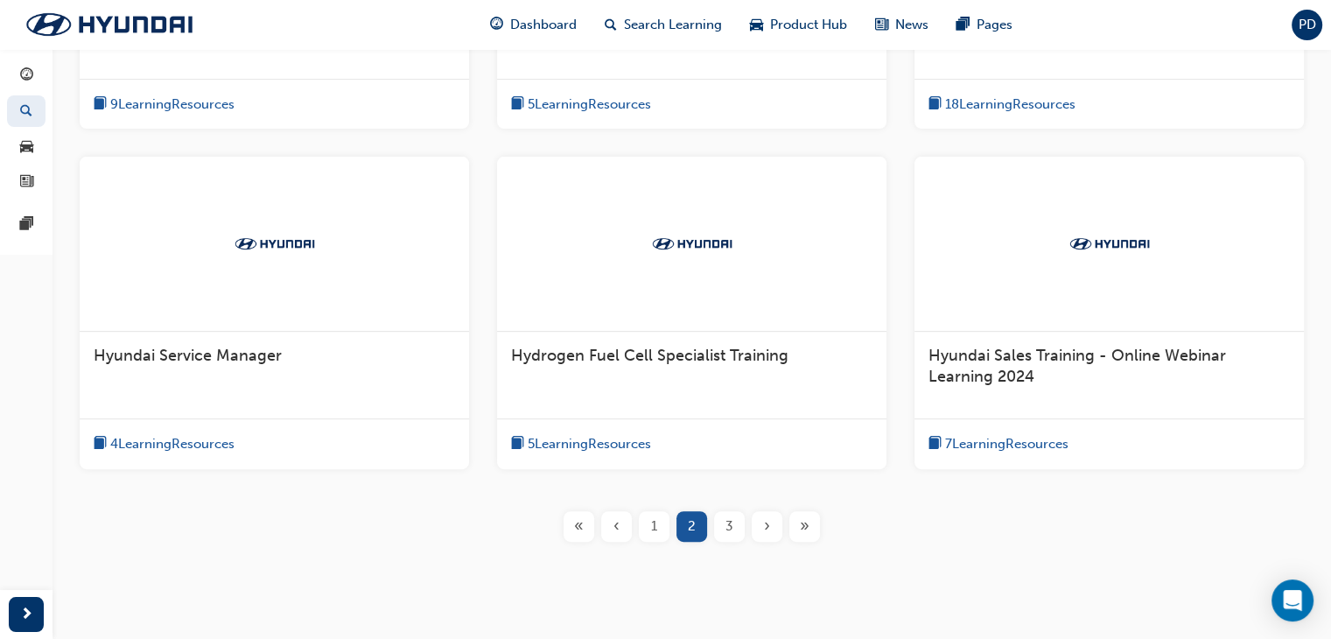
scroll to position [671, 0]
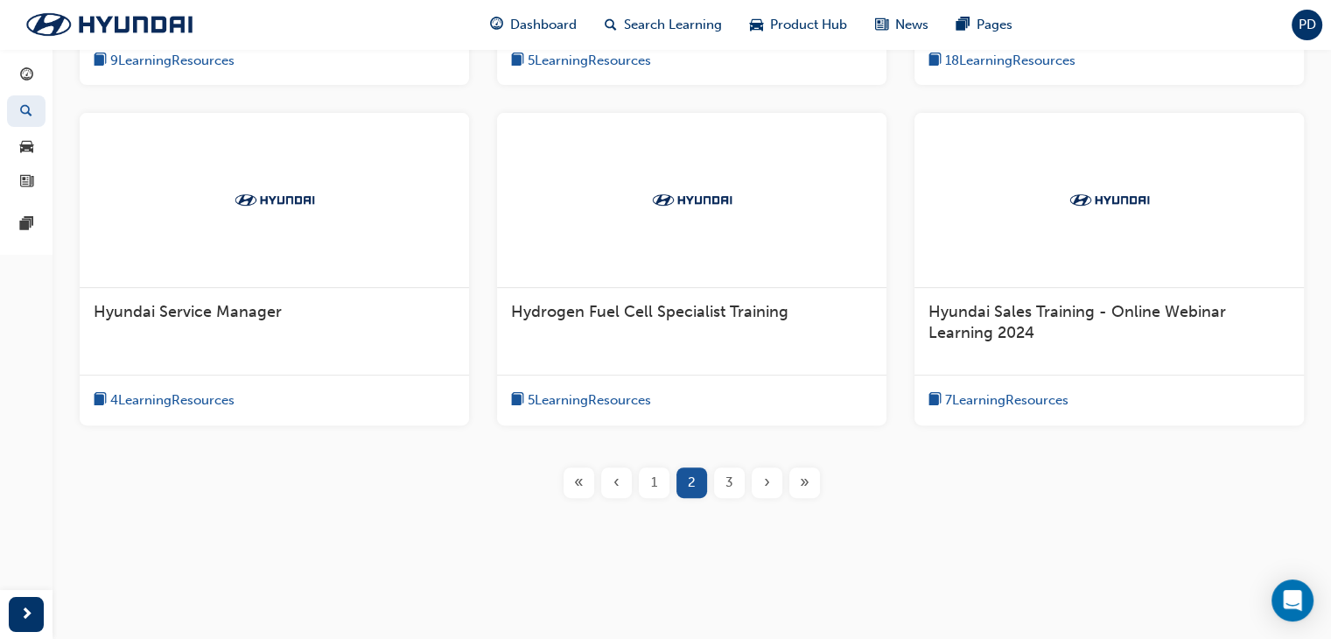
click at [738, 482] on div "3" at bounding box center [729, 482] width 31 height 31
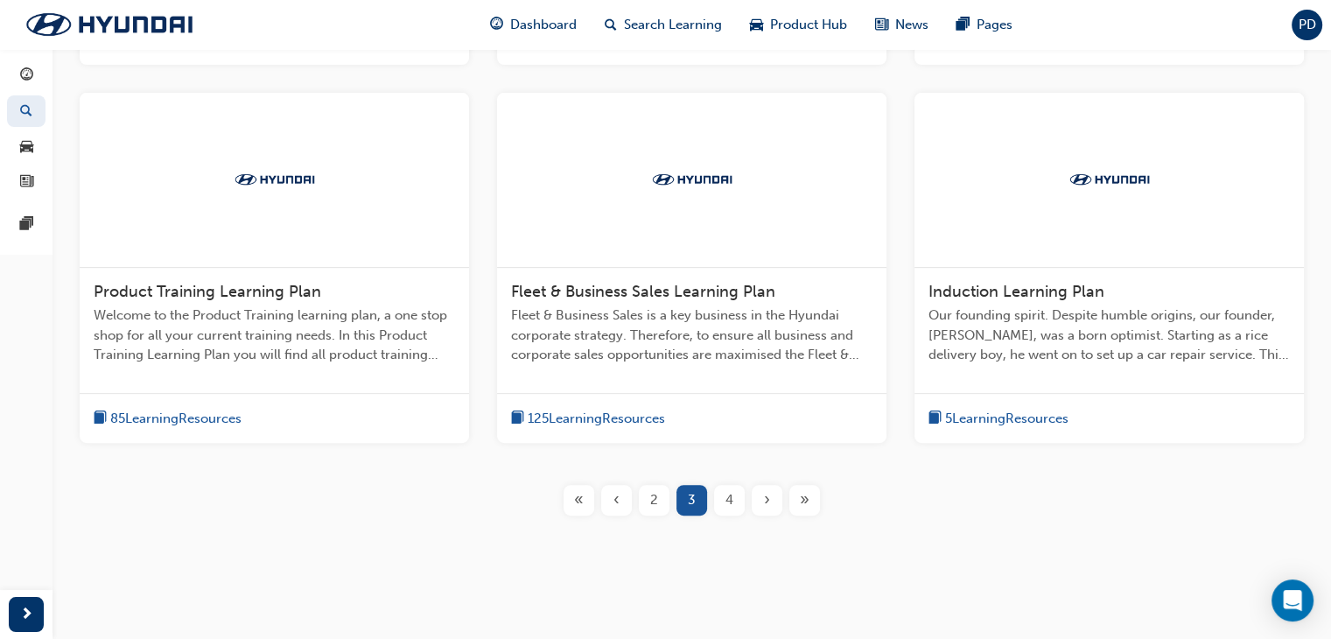
click at [732, 499] on span "4" at bounding box center [730, 500] width 8 height 20
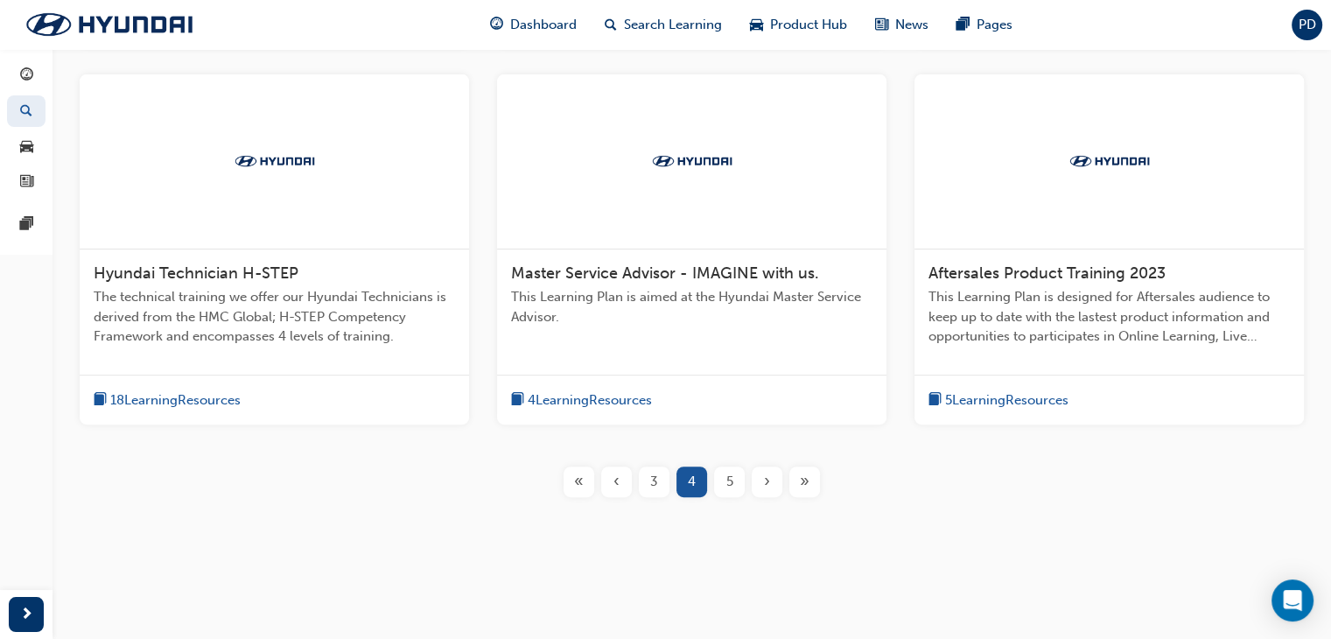
click at [247, 273] on span "Hyundai Technician H-STEP" at bounding box center [196, 272] width 205 height 19
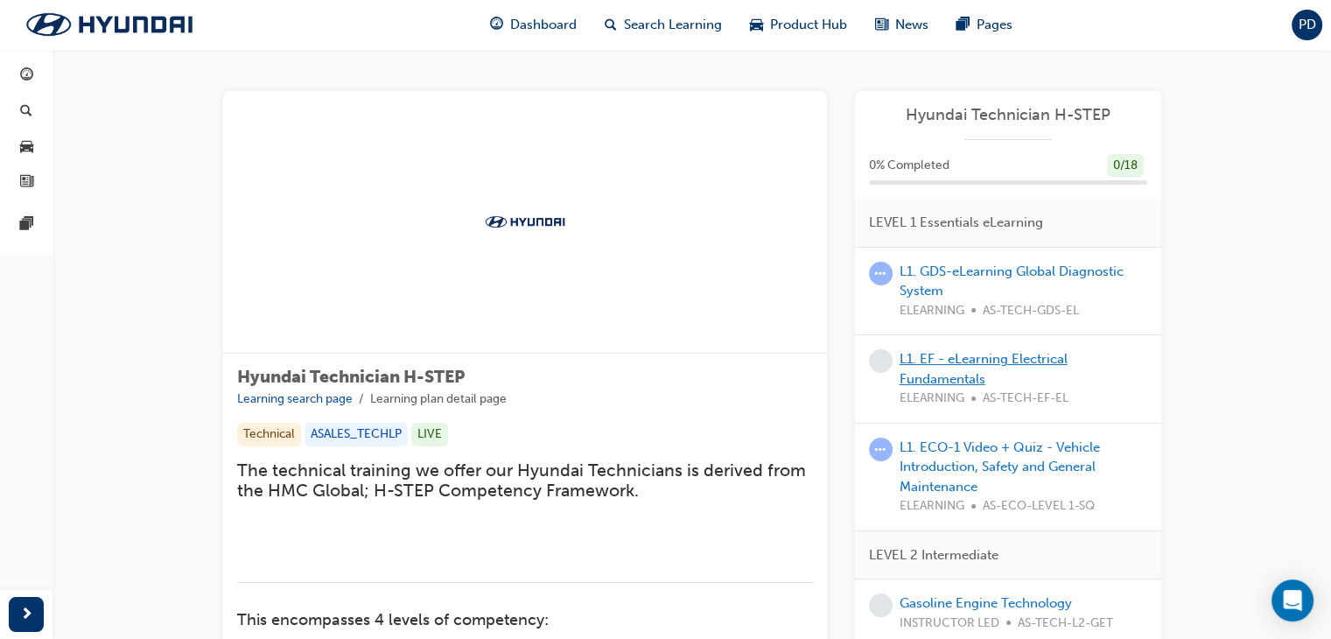
click at [994, 363] on link "L1. EF - eLearning Electrical Fundamentals" at bounding box center [984, 369] width 168 height 36
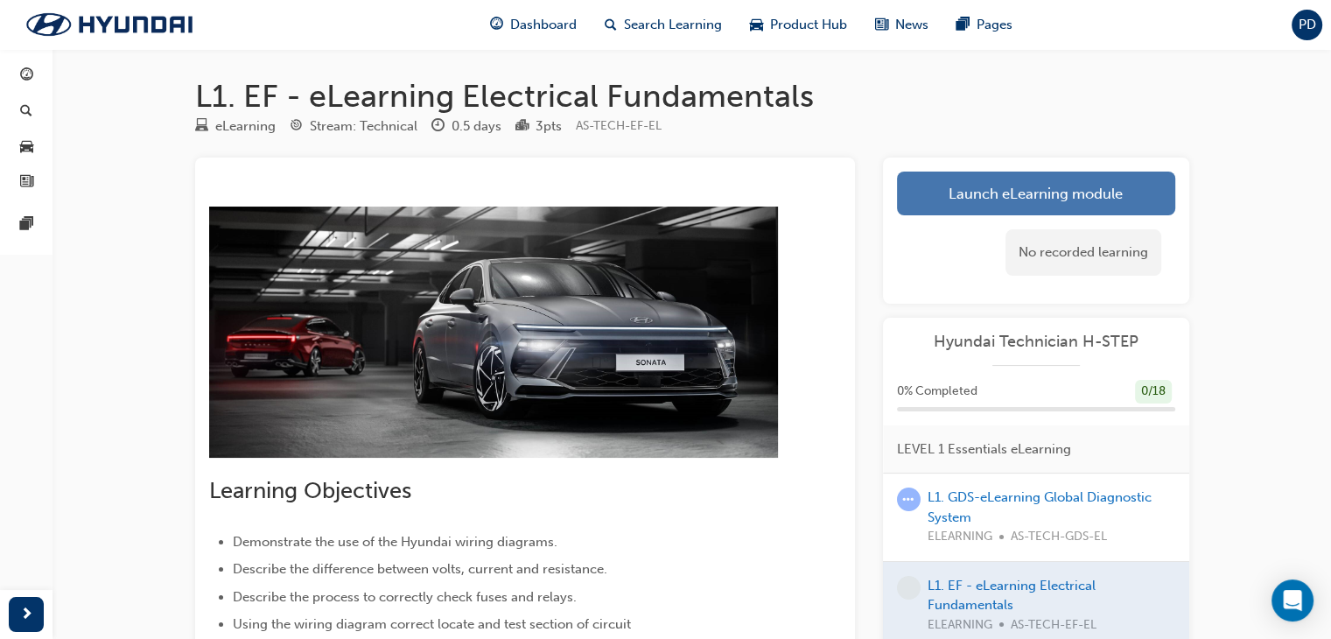
click at [1004, 200] on link "Launch eLearning module" at bounding box center [1036, 194] width 278 height 44
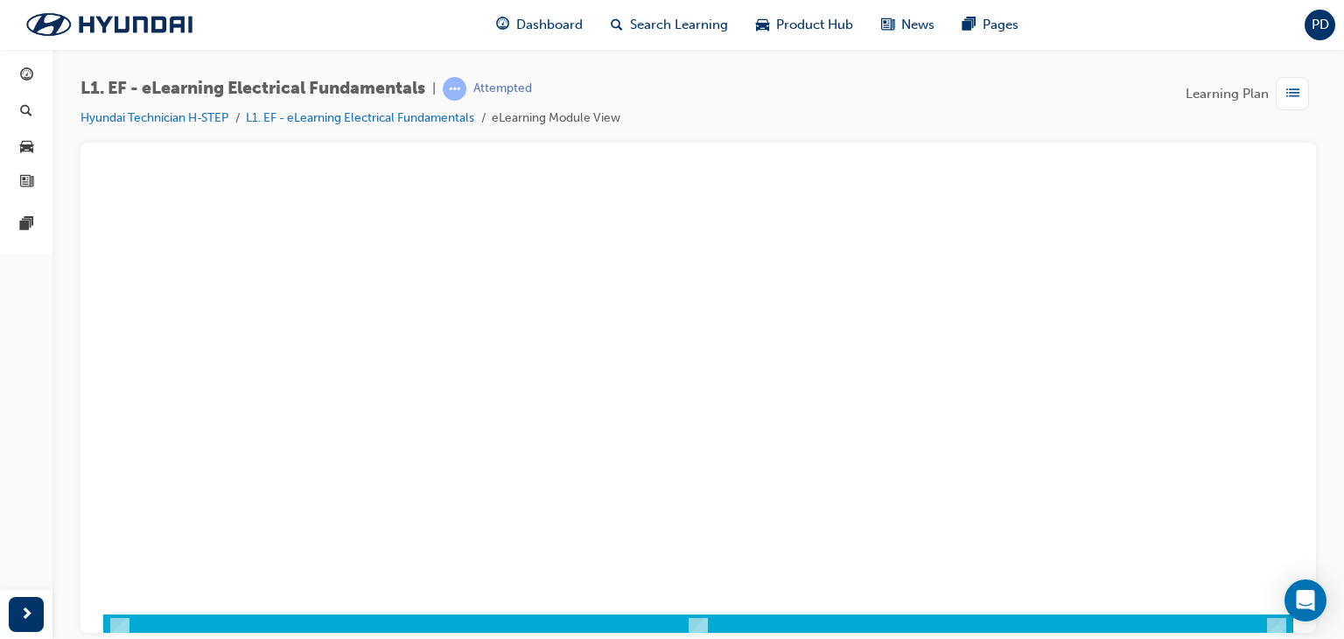
scroll to position [207, 0]
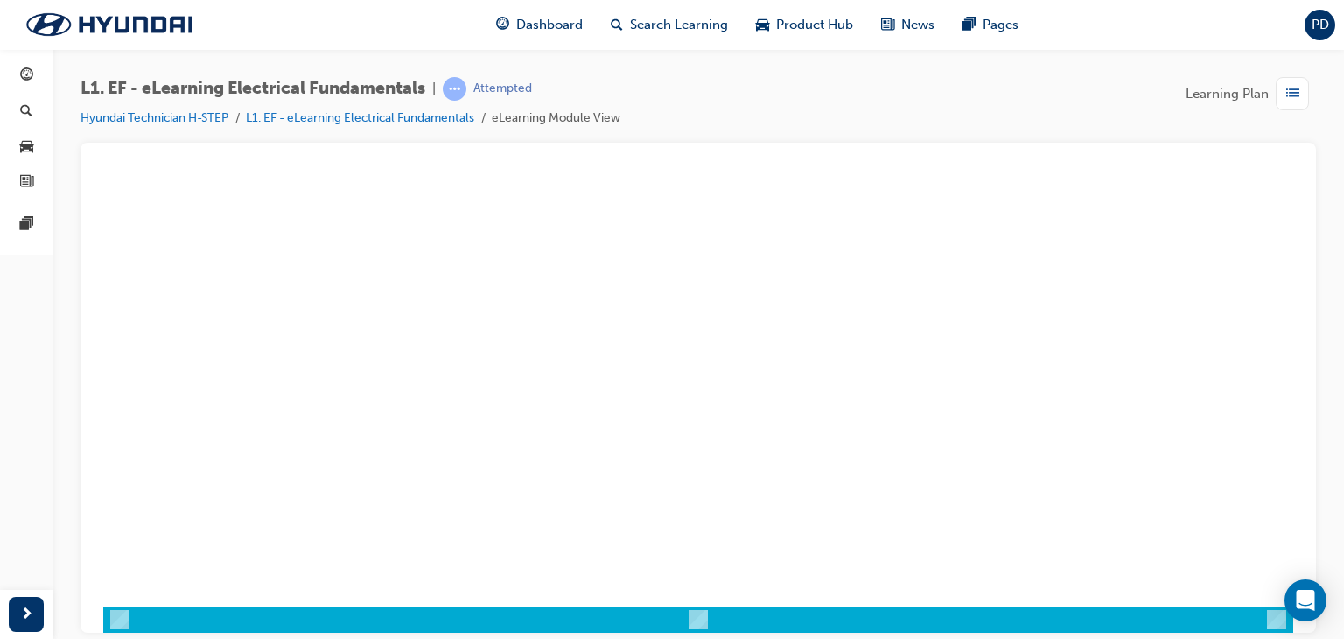
click at [648, 156] on div "play" at bounding box center [648, 156] width 0 height 0
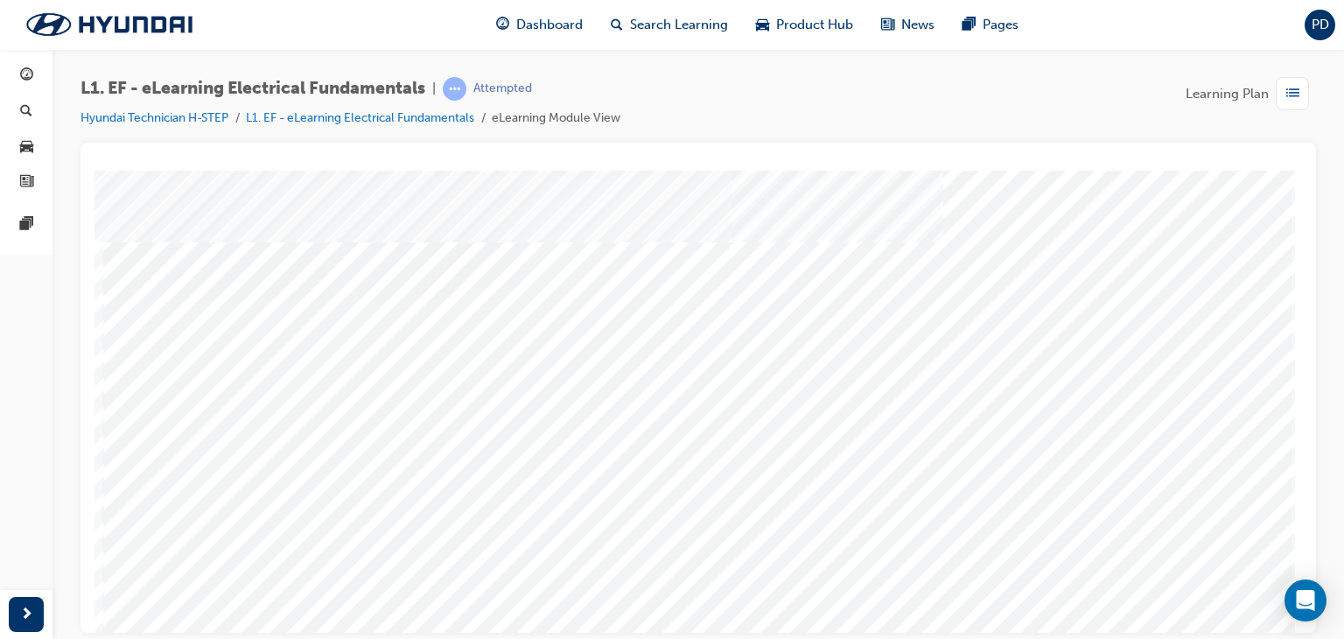
scroll to position [175, 0]
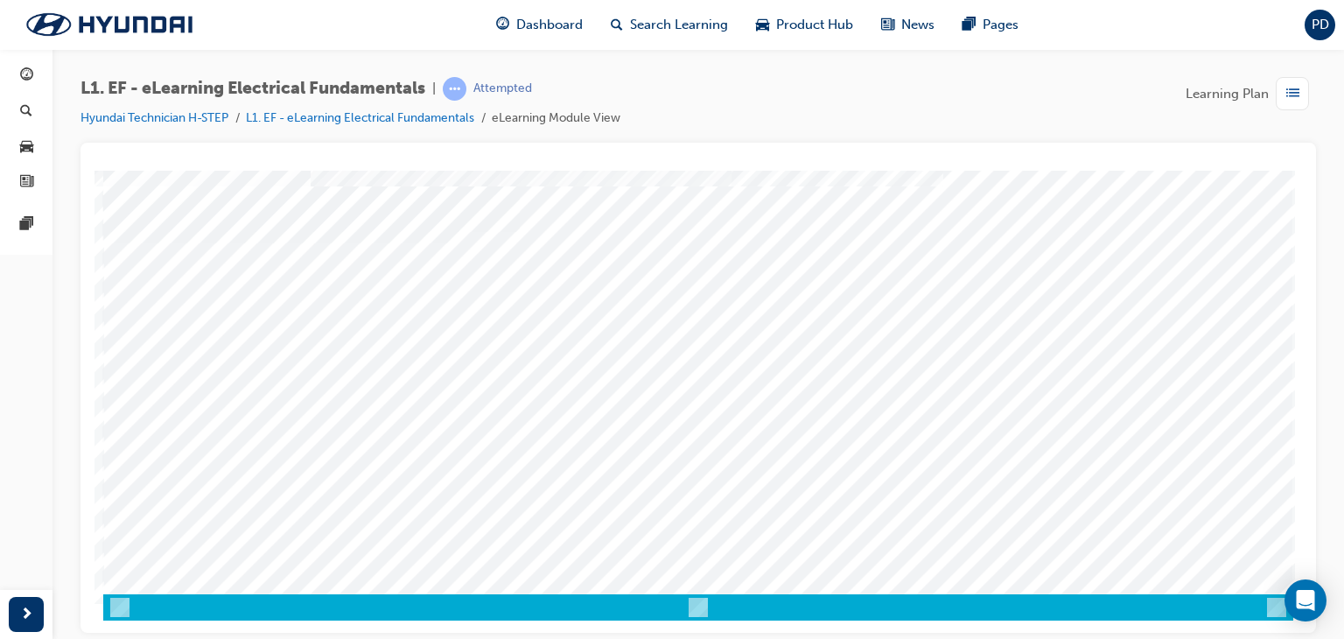
scroll to position [207, 0]
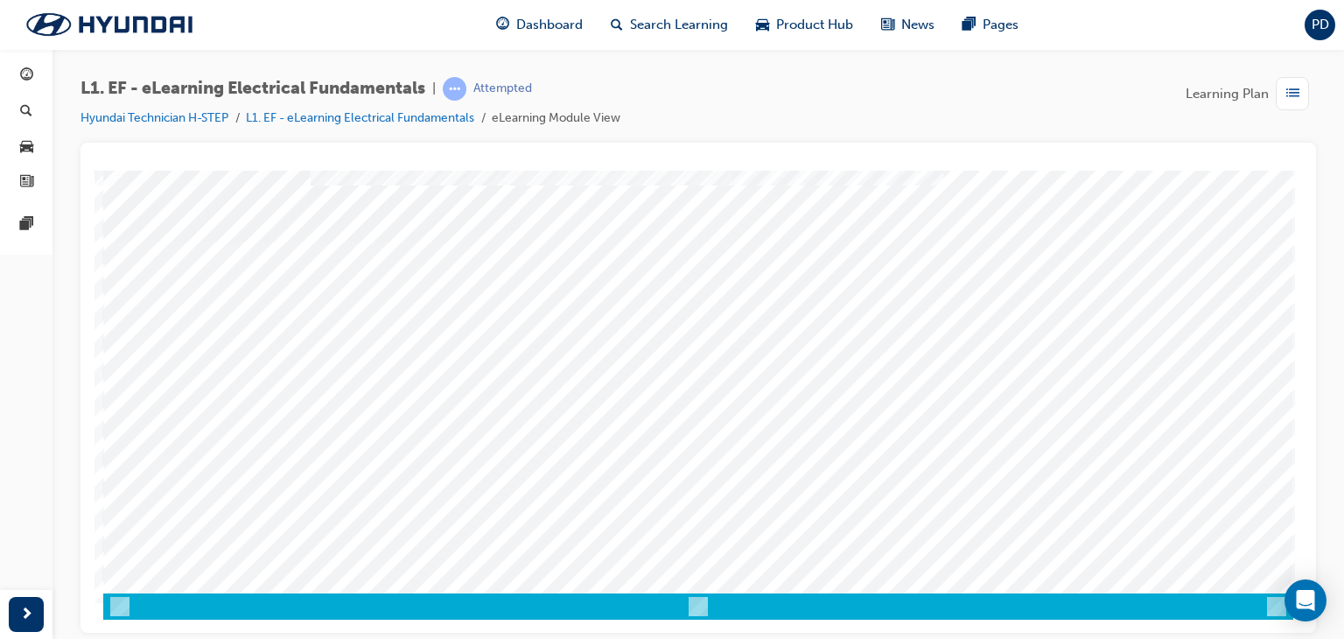
drag, startPoint x: 776, startPoint y: 363, endPoint x: 731, endPoint y: 348, distance: 47.9
click at [743, 353] on div "Content Image Right" at bounding box center [698, 277] width 1190 height 630
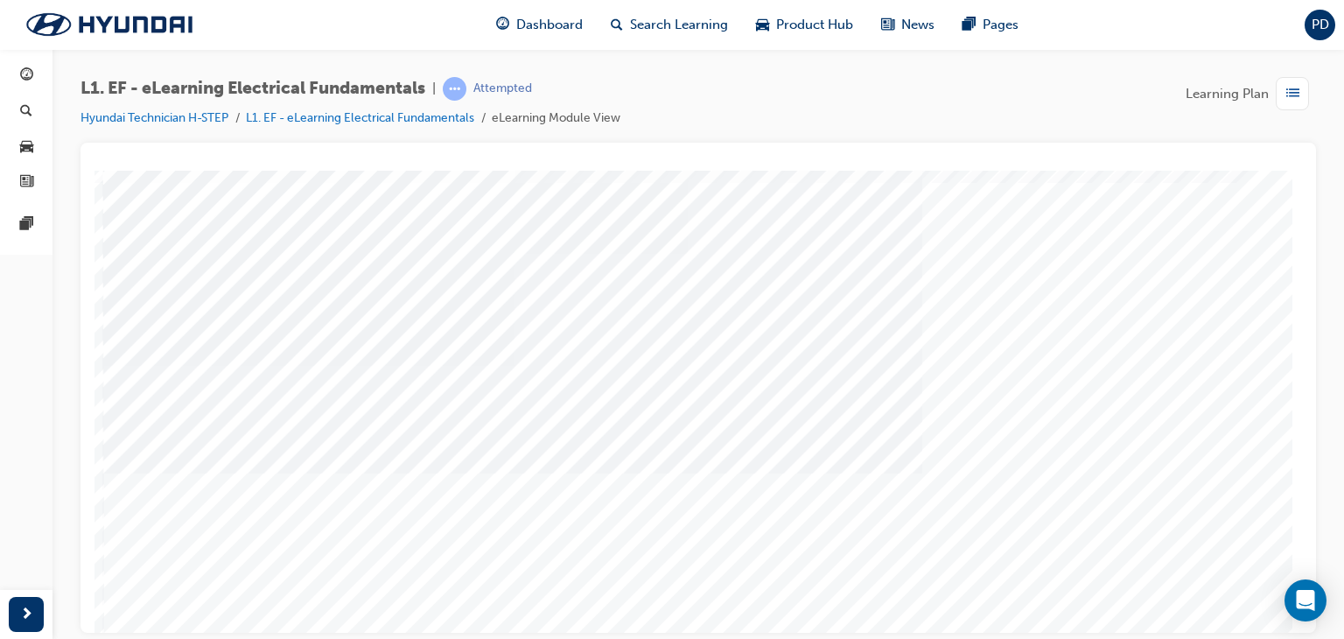
scroll to position [32, 0]
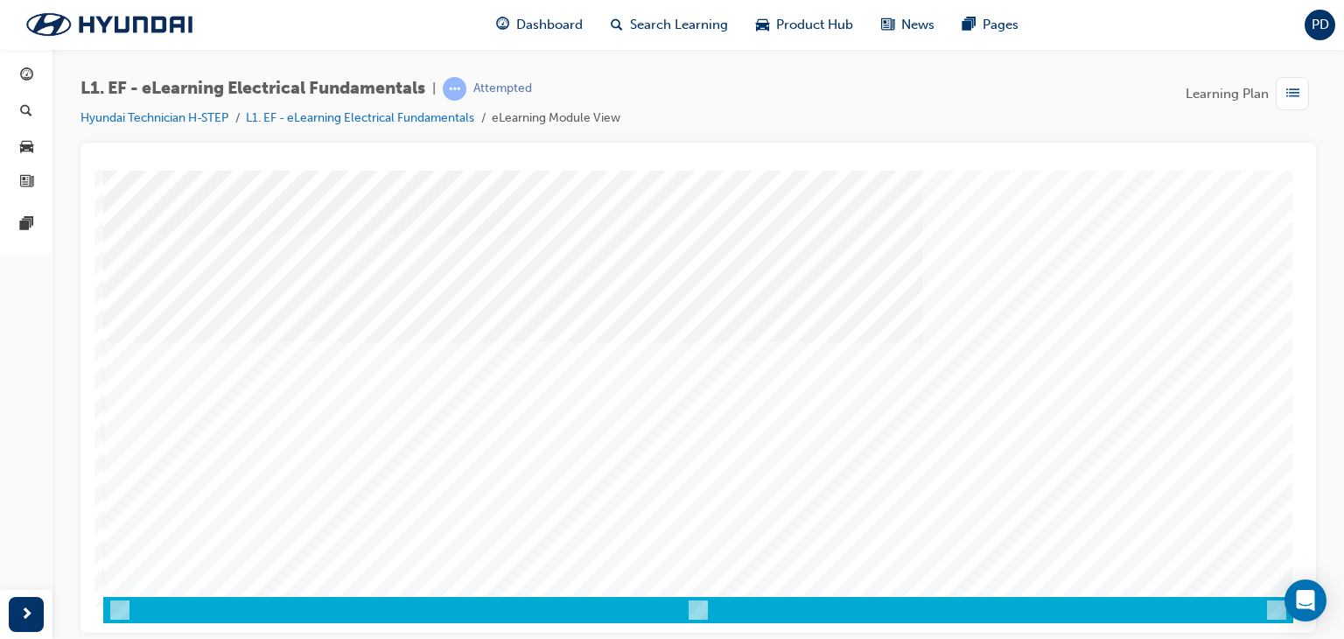
scroll to position [207, 0]
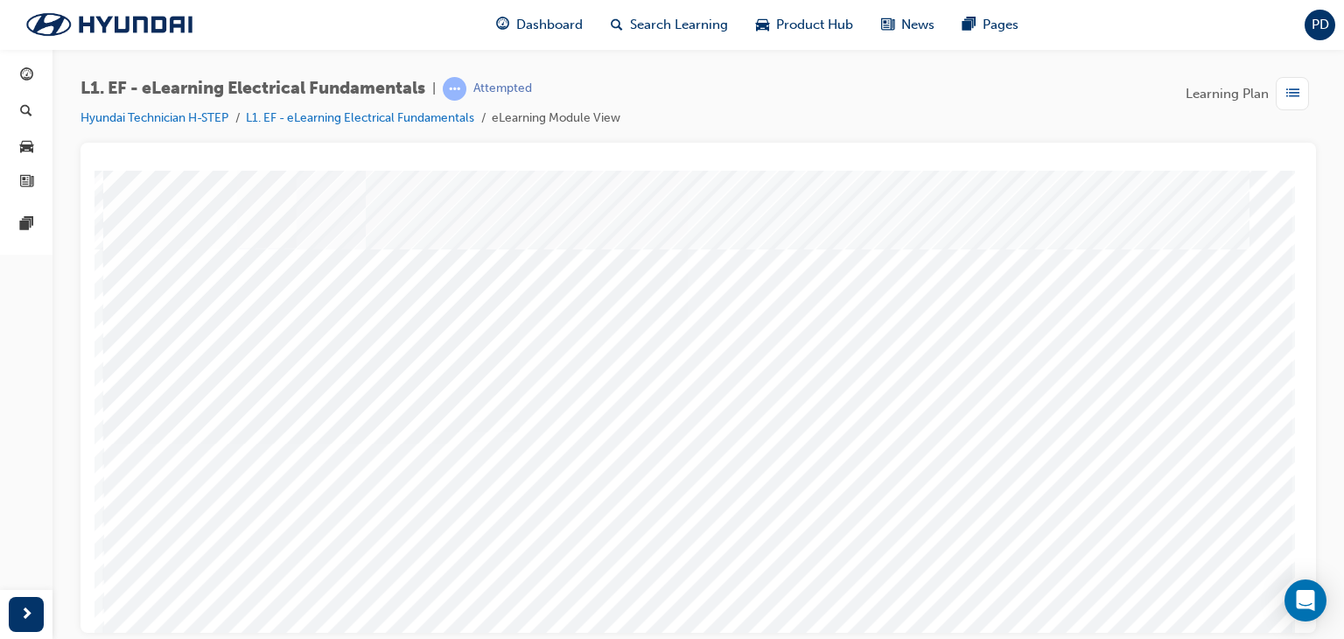
scroll to position [0, 0]
